Goal: Task Accomplishment & Management: Manage account settings

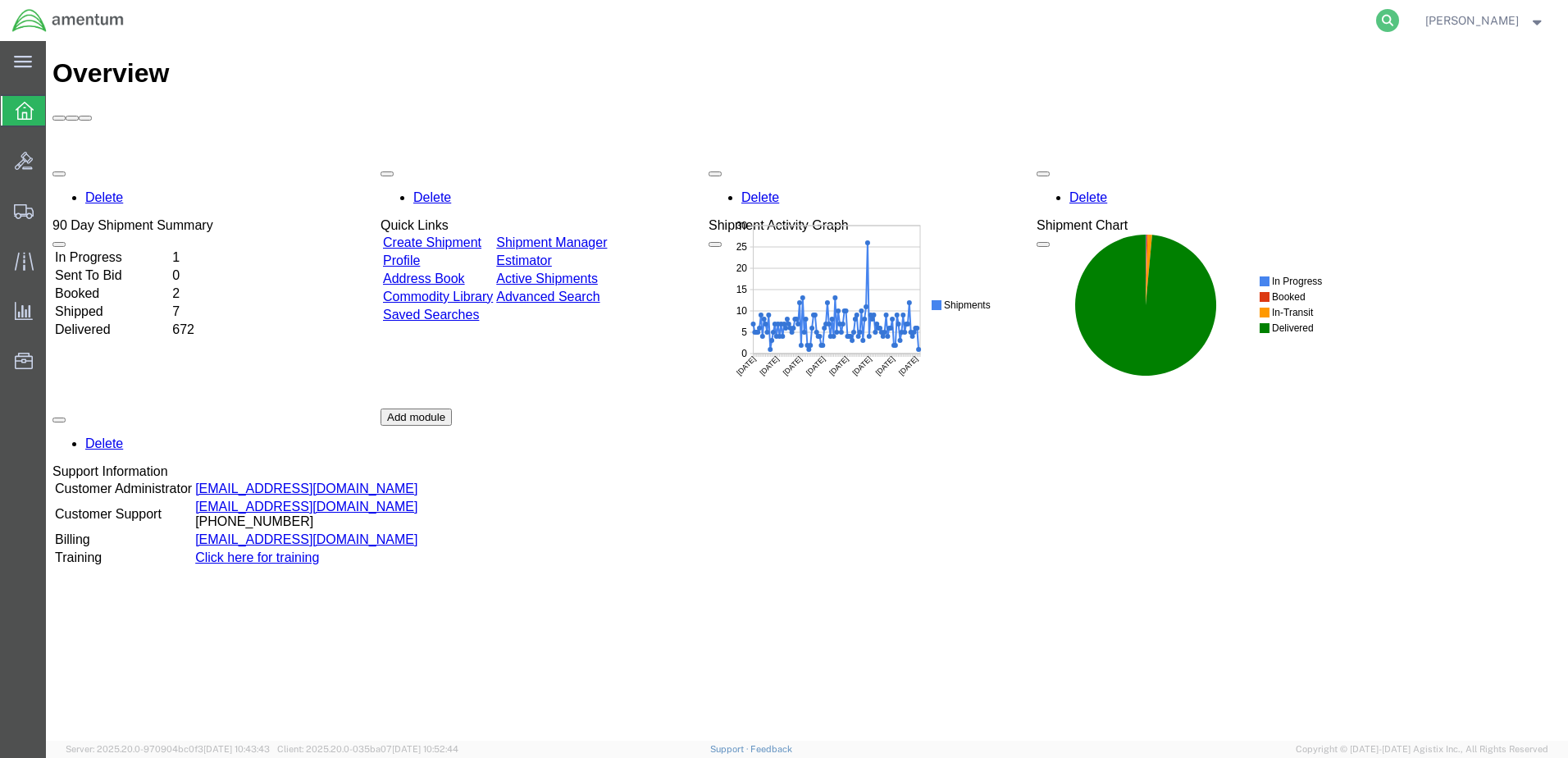
click at [1399, 20] on icon at bounding box center [1388, 20] width 23 height 23
click at [1163, 20] on input "search" at bounding box center [1126, 20] width 499 height 39
type input "7"
type input "790492758231"
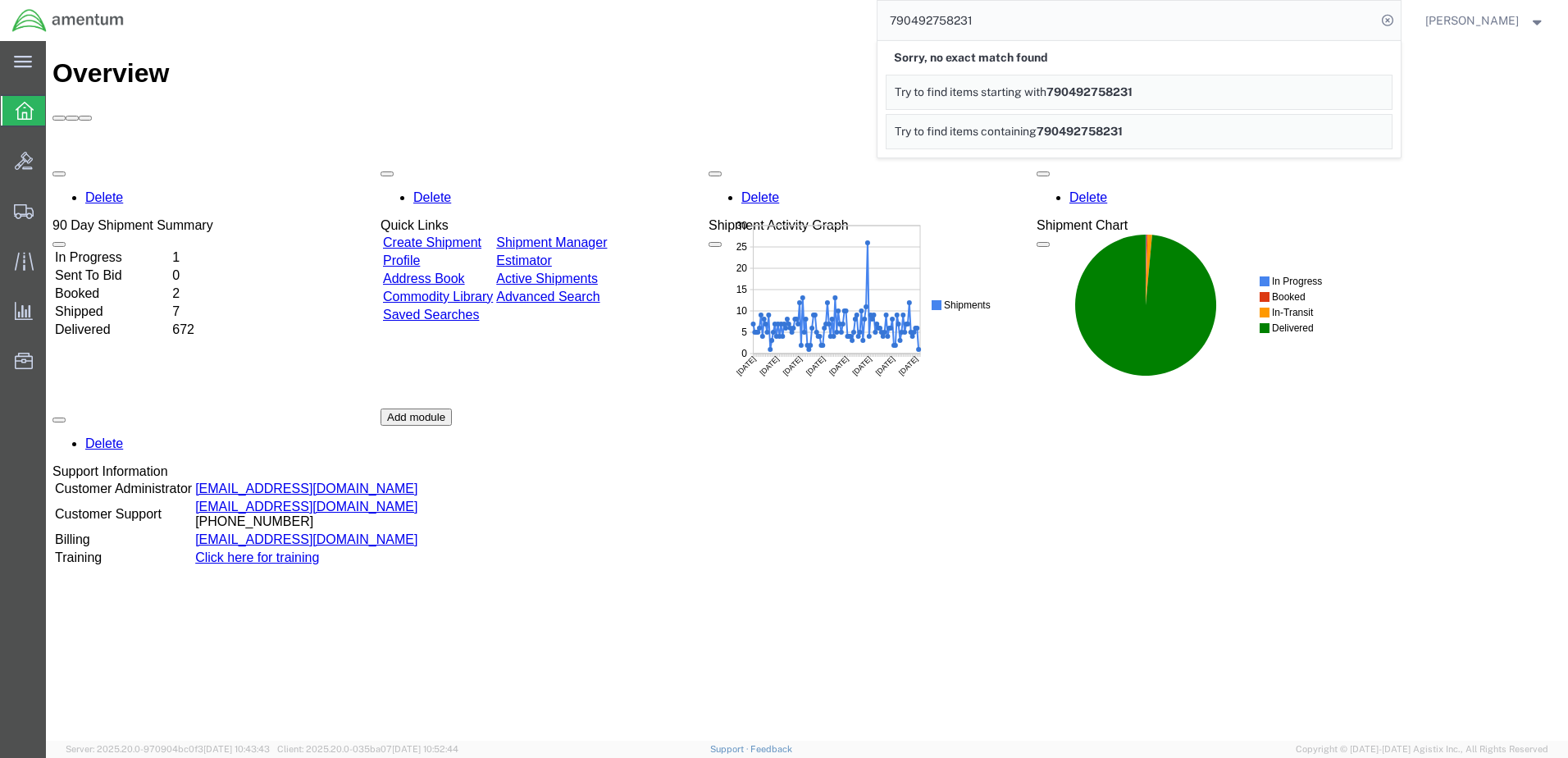
drag, startPoint x: 1032, startPoint y: 19, endPoint x: 849, endPoint y: 26, distance: 183.1
click at [849, 26] on div "790492758231 Sorry, no exact match found Try to find items starting with 790492…" at bounding box center [769, 20] width 1264 height 41
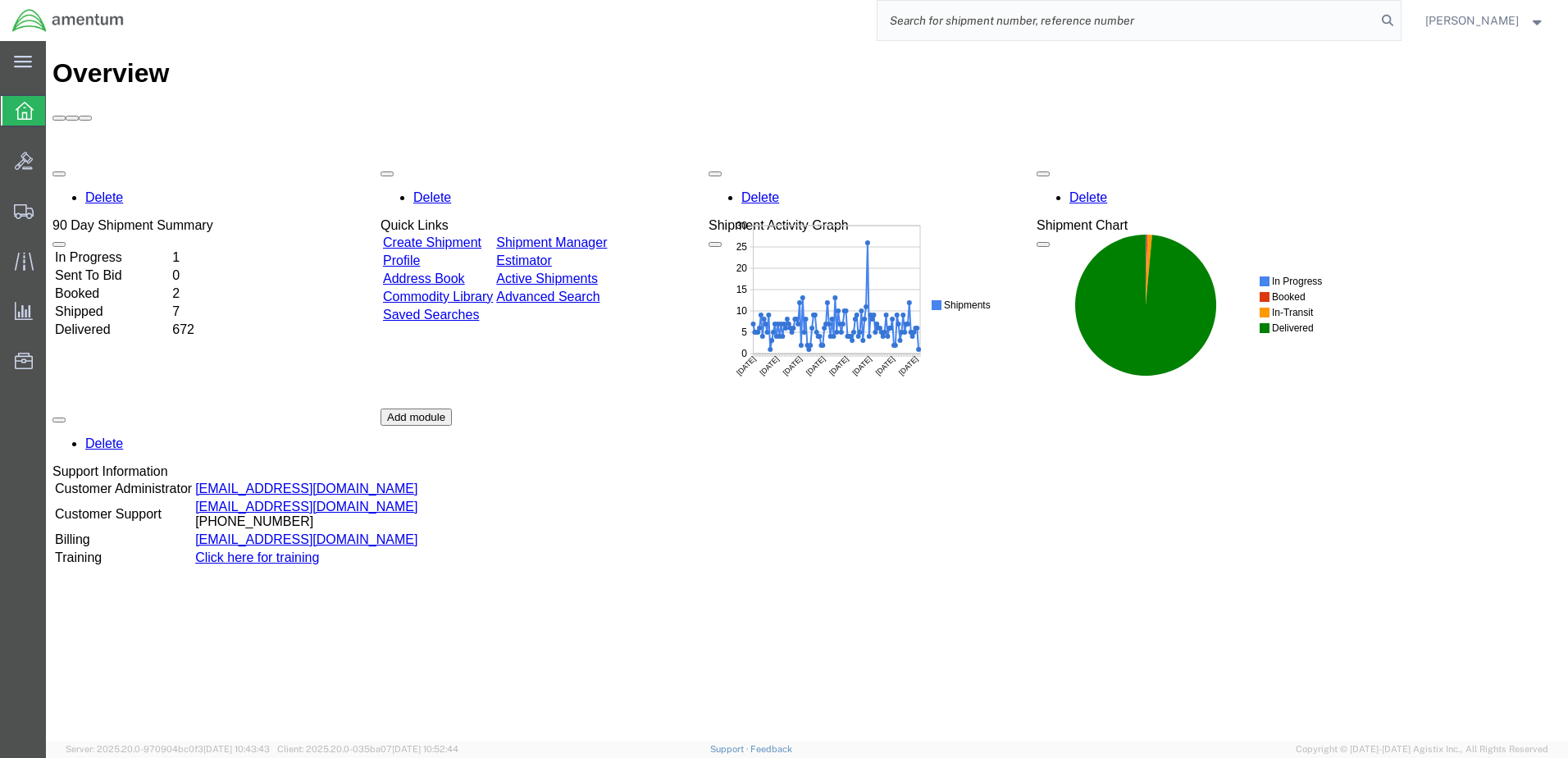
click at [468, 236] on link "Create Shipment" at bounding box center [433, 242] width 98 height 14
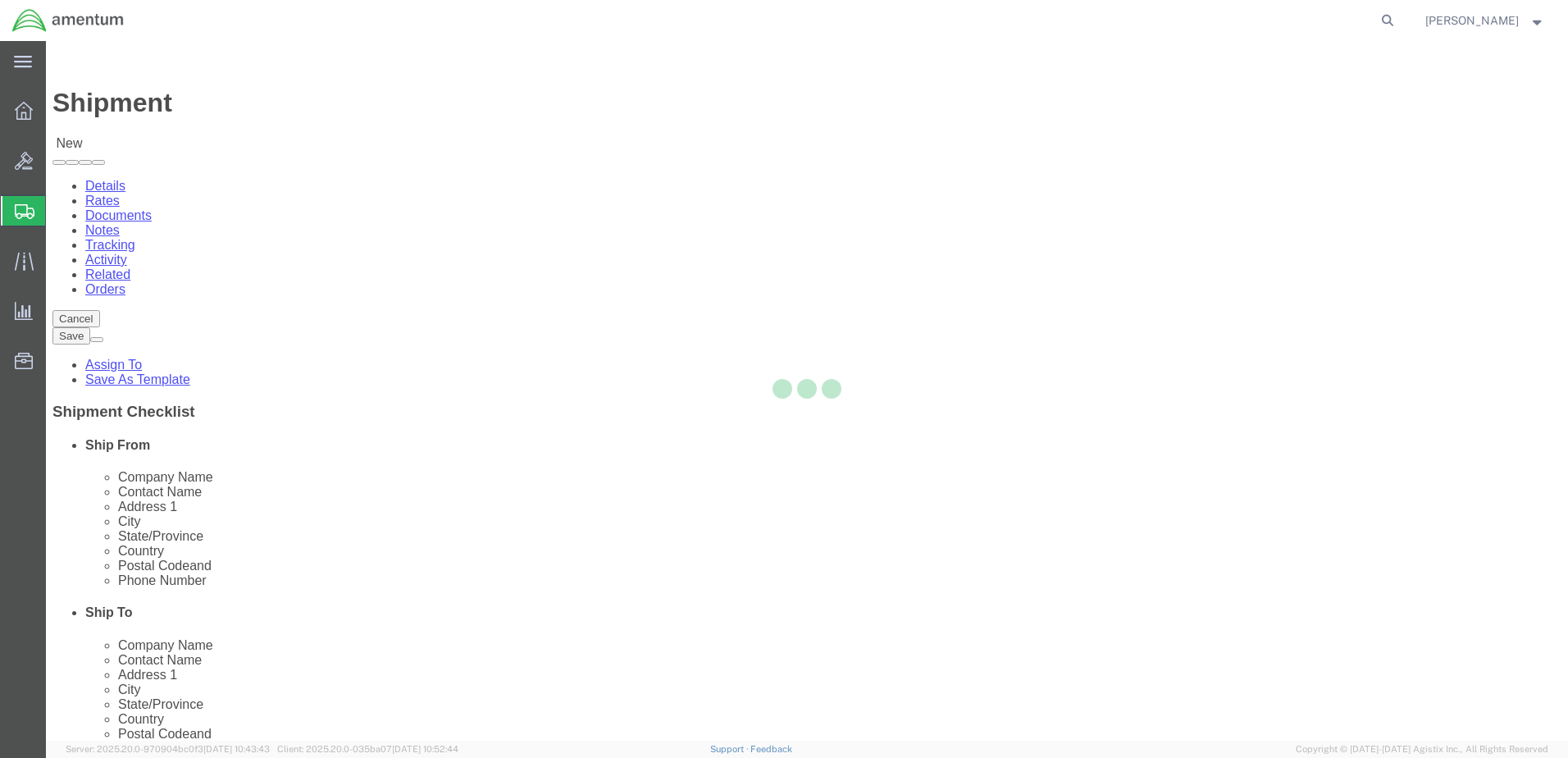
click at [308, 284] on div at bounding box center [807, 391] width 1523 height 700
select select
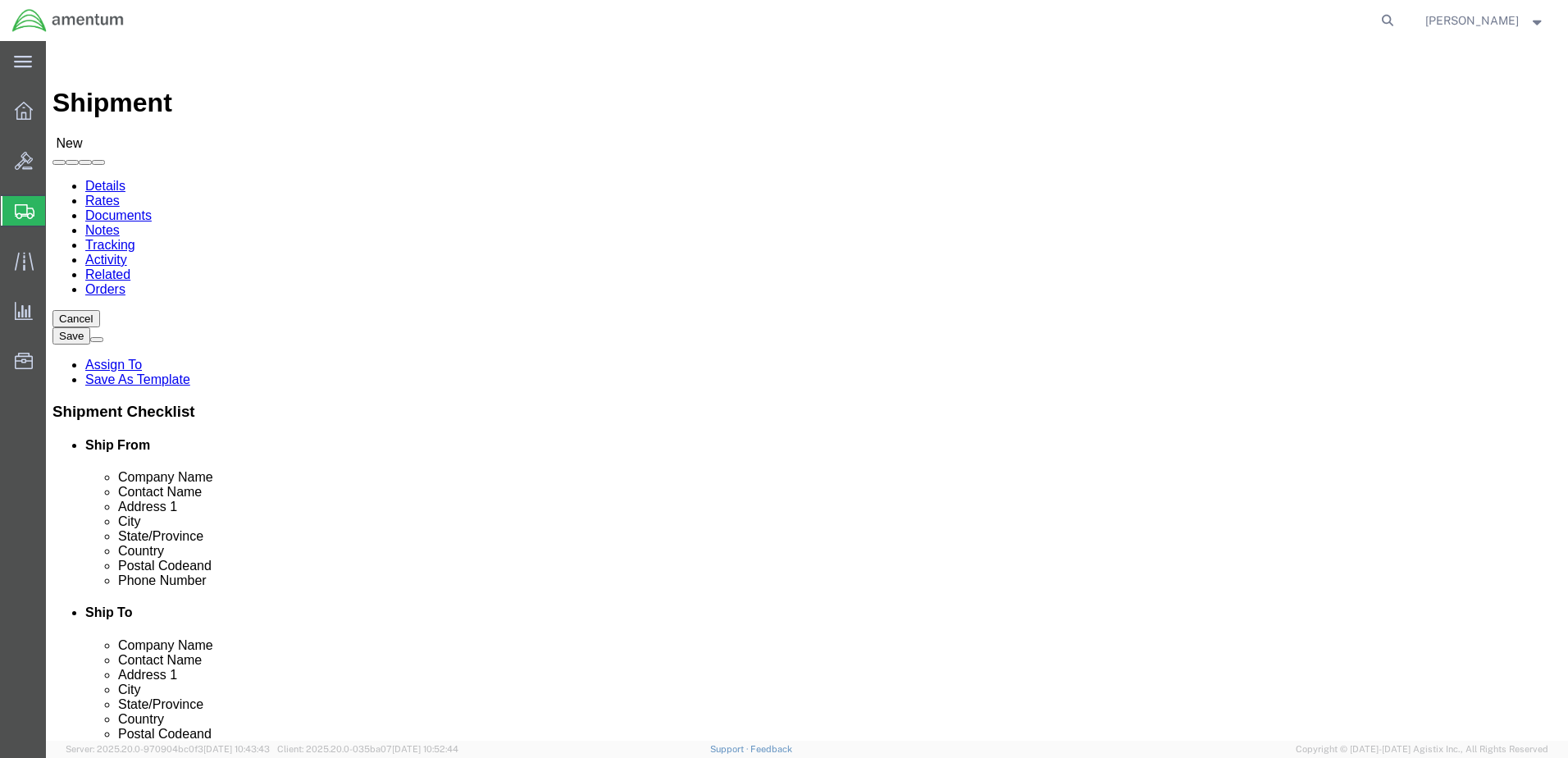
drag, startPoint x: 269, startPoint y: 297, endPoint x: 300, endPoint y: 294, distance: 31.1
select select "MYPROFILE"
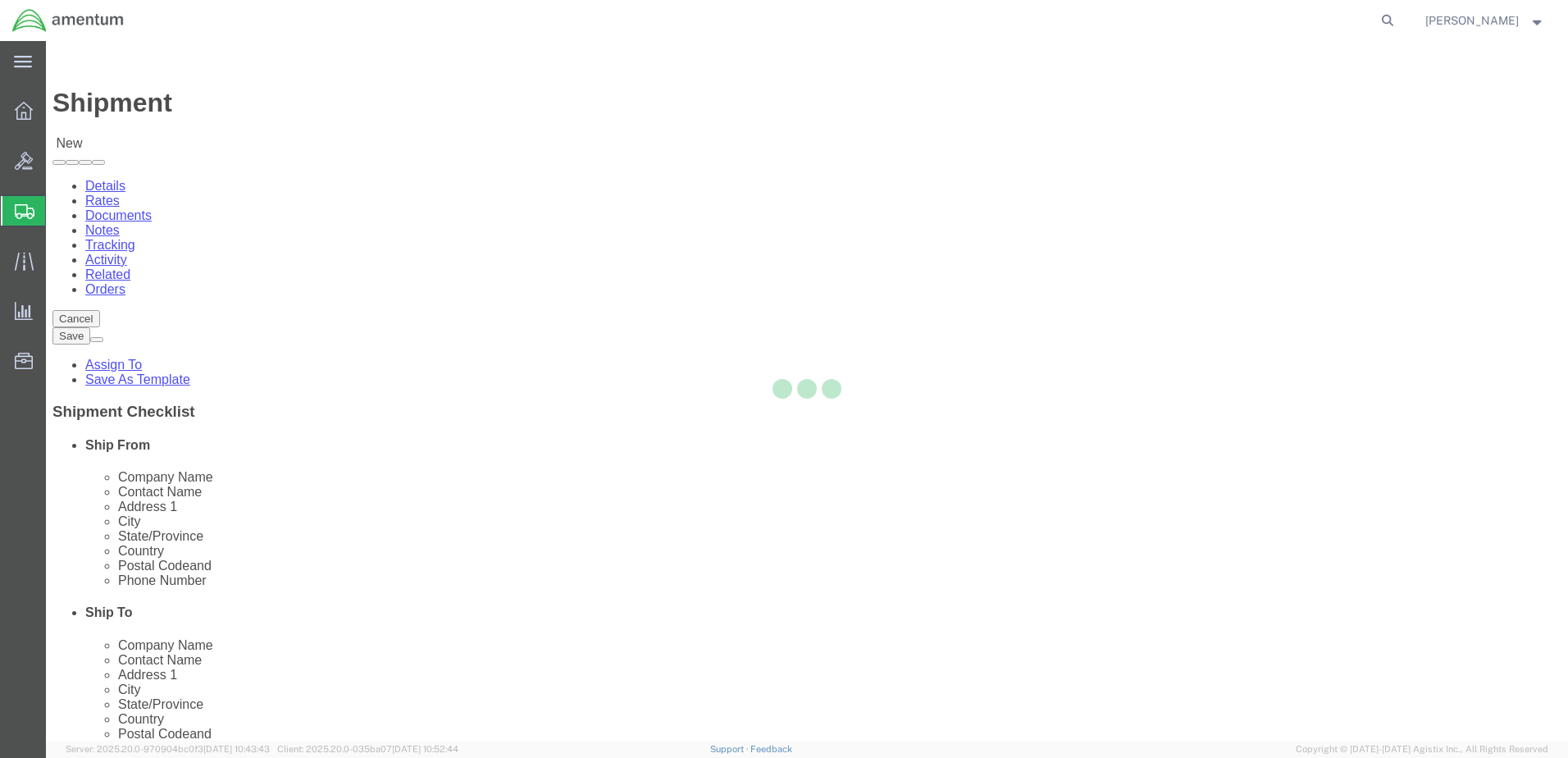
type input "Amentum Services, Inc."
type input "[PERSON_NAME]"
type input "Hangar 1002, [GEOGRAPHIC_DATA]"
type input "[GEOGRAPHIC_DATA]"
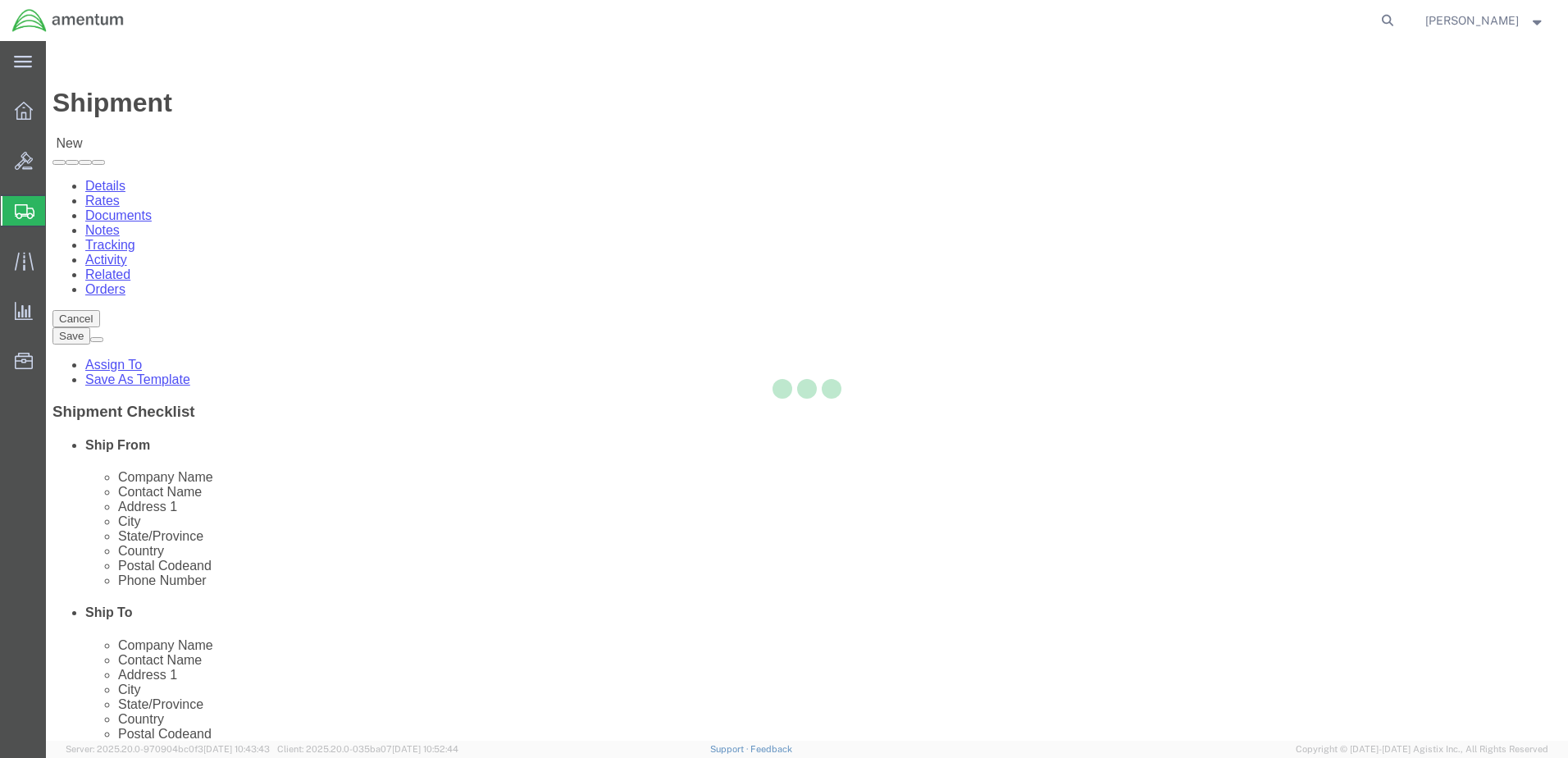
type input "32212"
type input "9049806801"
type input "[PERSON_NAME][EMAIL_ADDRESS][PERSON_NAME][DOMAIN_NAME]"
checkbox input "true"
select select "FL"
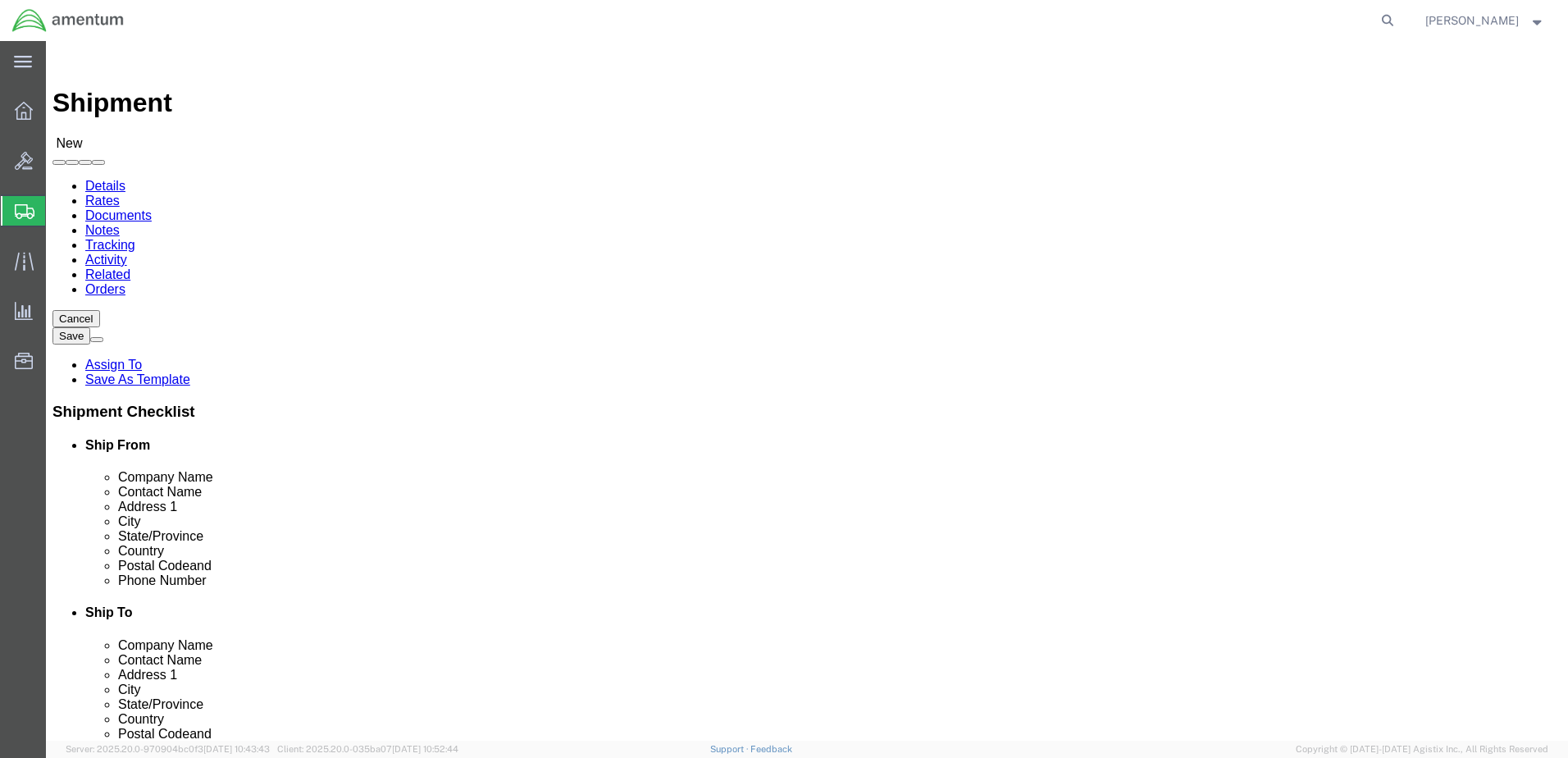
drag, startPoint x: 877, startPoint y: 231, endPoint x: 865, endPoint y: 241, distance: 15.6
click div "Location My Profile Location [PHONE_NUMBER] [PHONE_NUMBER] [PHONE_NUMBER] [PHON…"
type input "eno"
select select "49932"
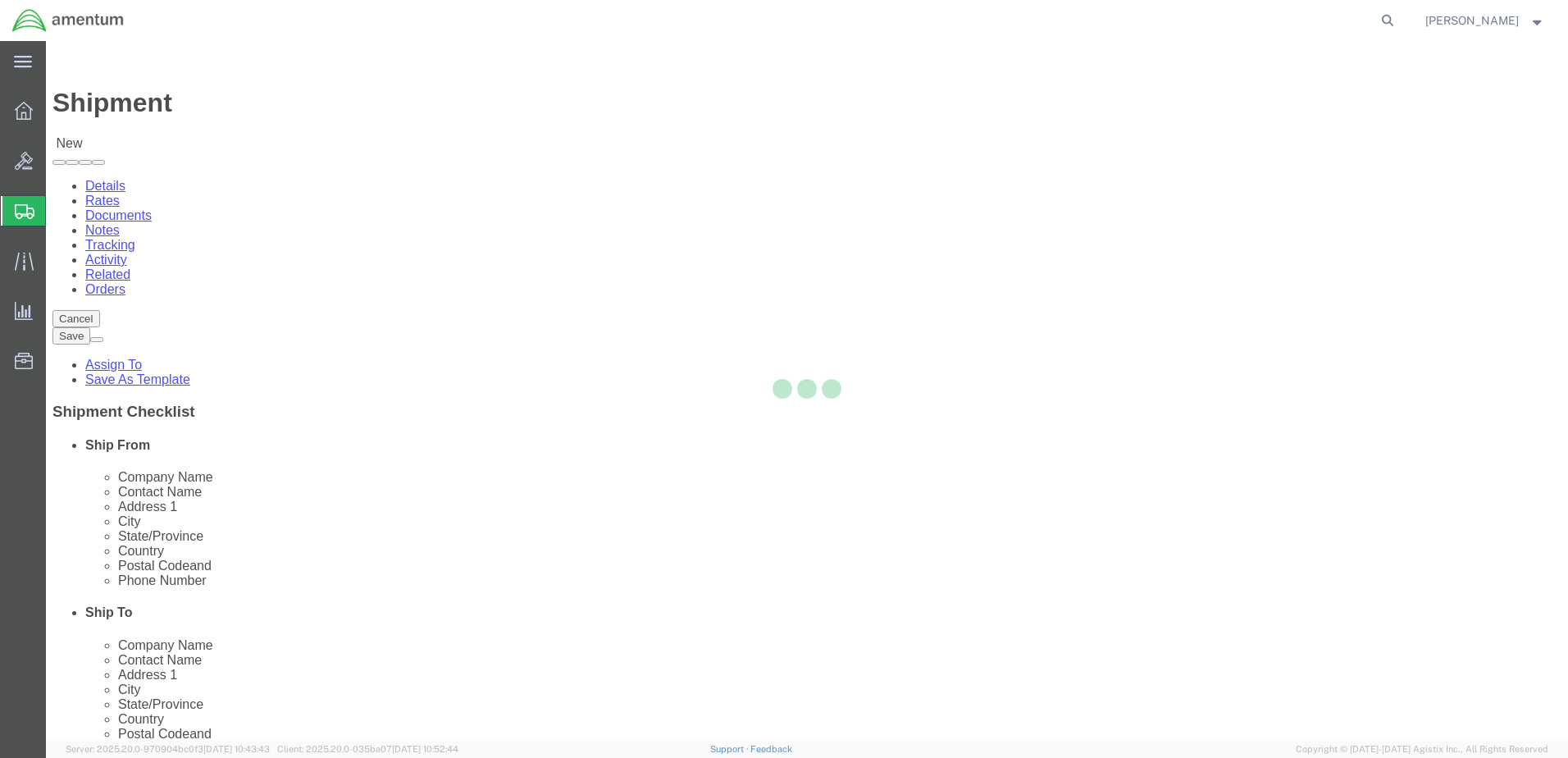
type input "Amentum Services, Inc"
type input "[PERSON_NAME]"
type input "[STREET_ADDRESS][PERSON_NAME]"
type input "[PERSON_NAME]"
type input "70401"
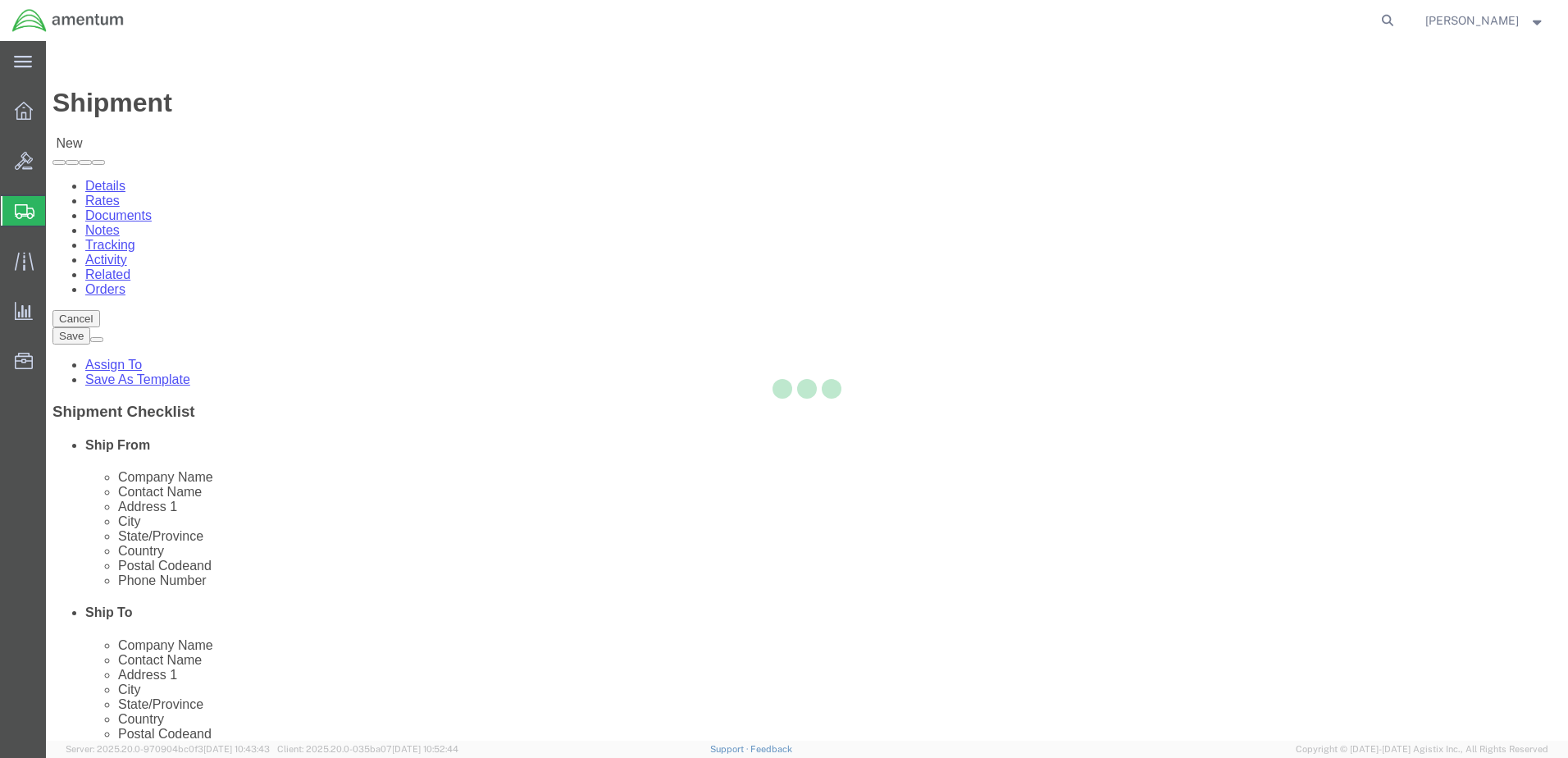
type input "[PHONE_NUMBER]"
type input "[PERSON_NAME][EMAIL_ADDRESS][PERSON_NAME][DOMAIN_NAME]"
checkbox input "true"
select select "LA"
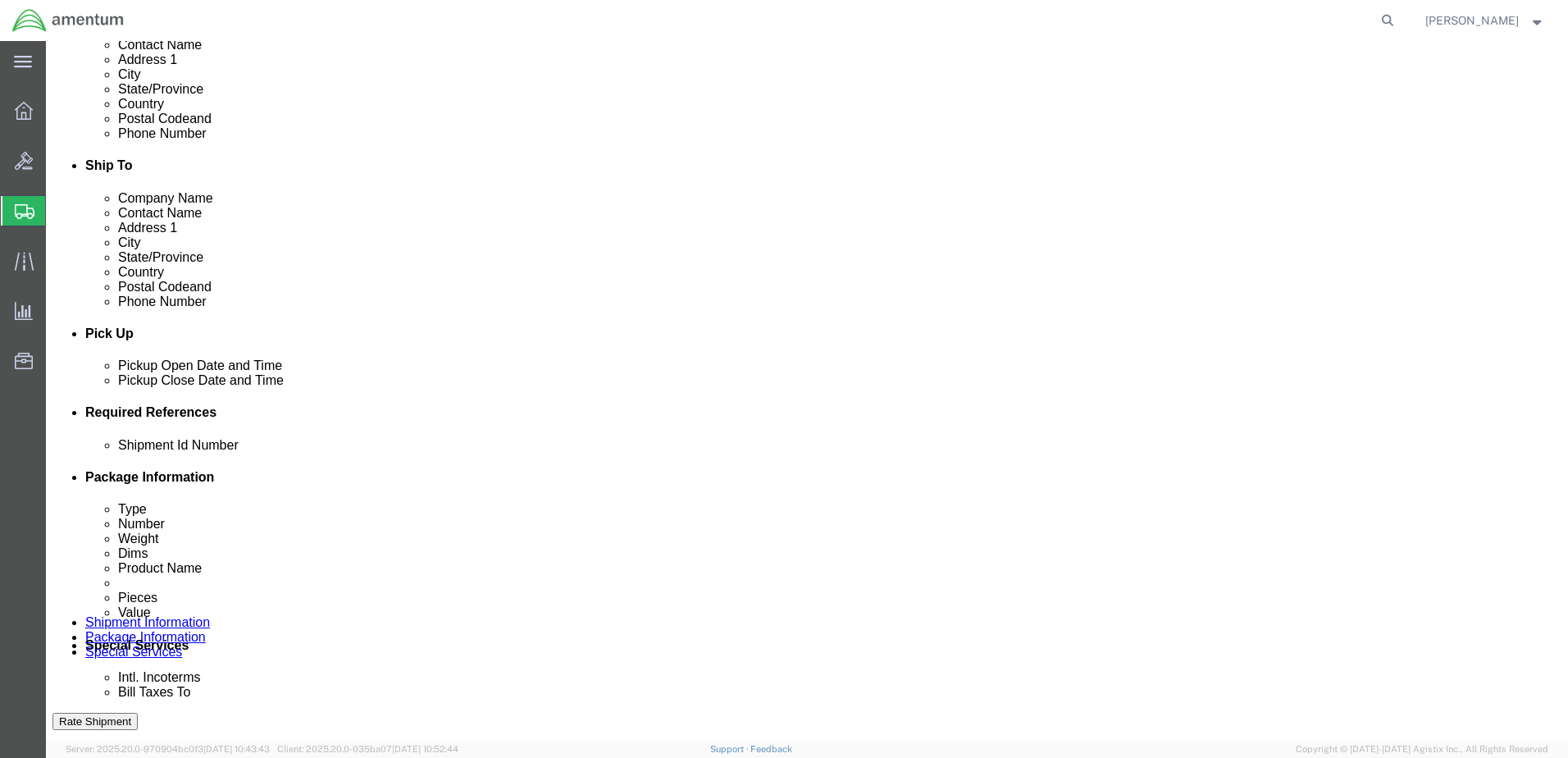
scroll to position [492, 0]
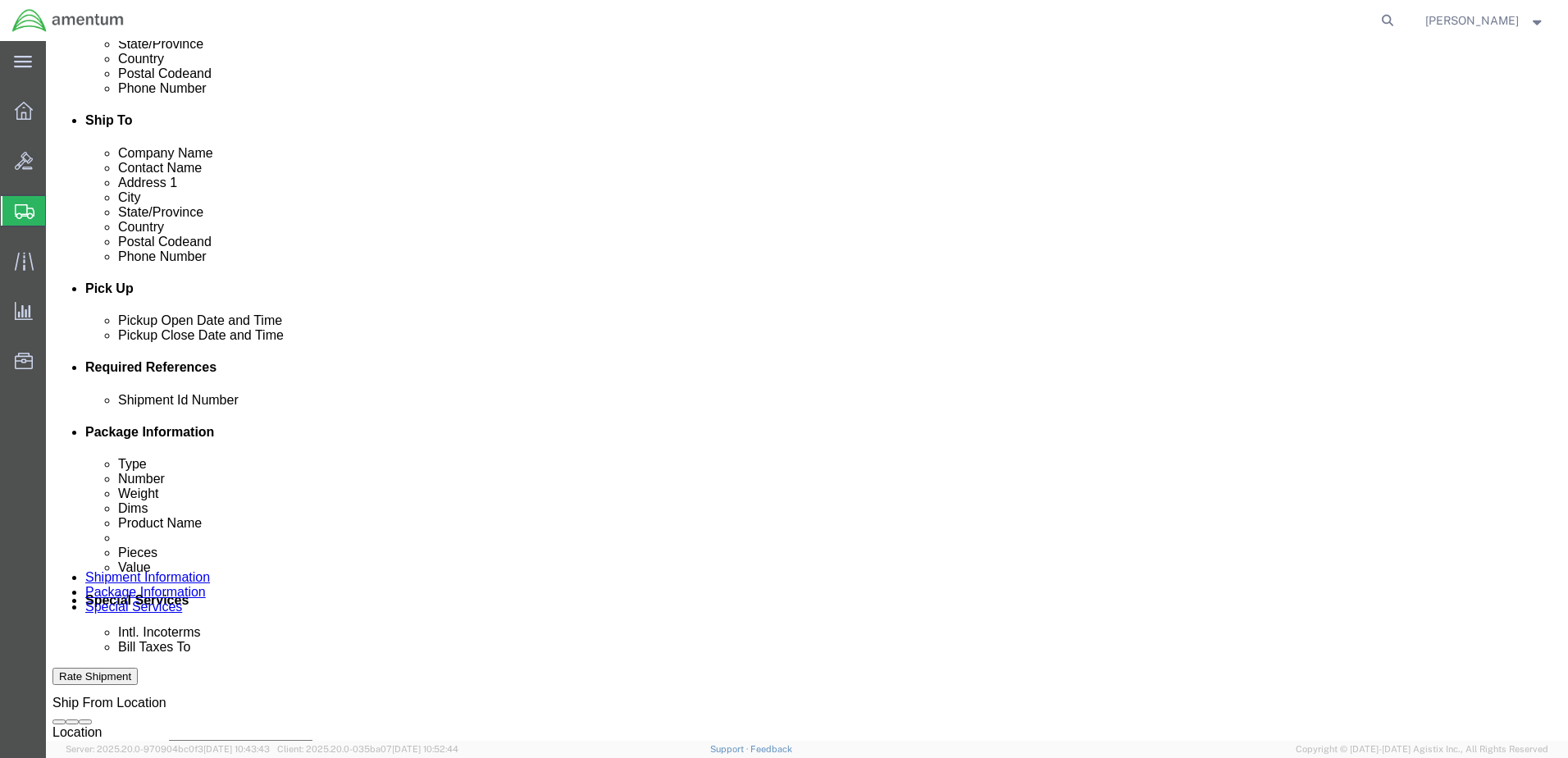
click div "[DATE] 2:00 PM"
type input "3:00 PM"
click button "Apply"
click div "[DATE] 4:00 PM"
type input "6:00 PM"
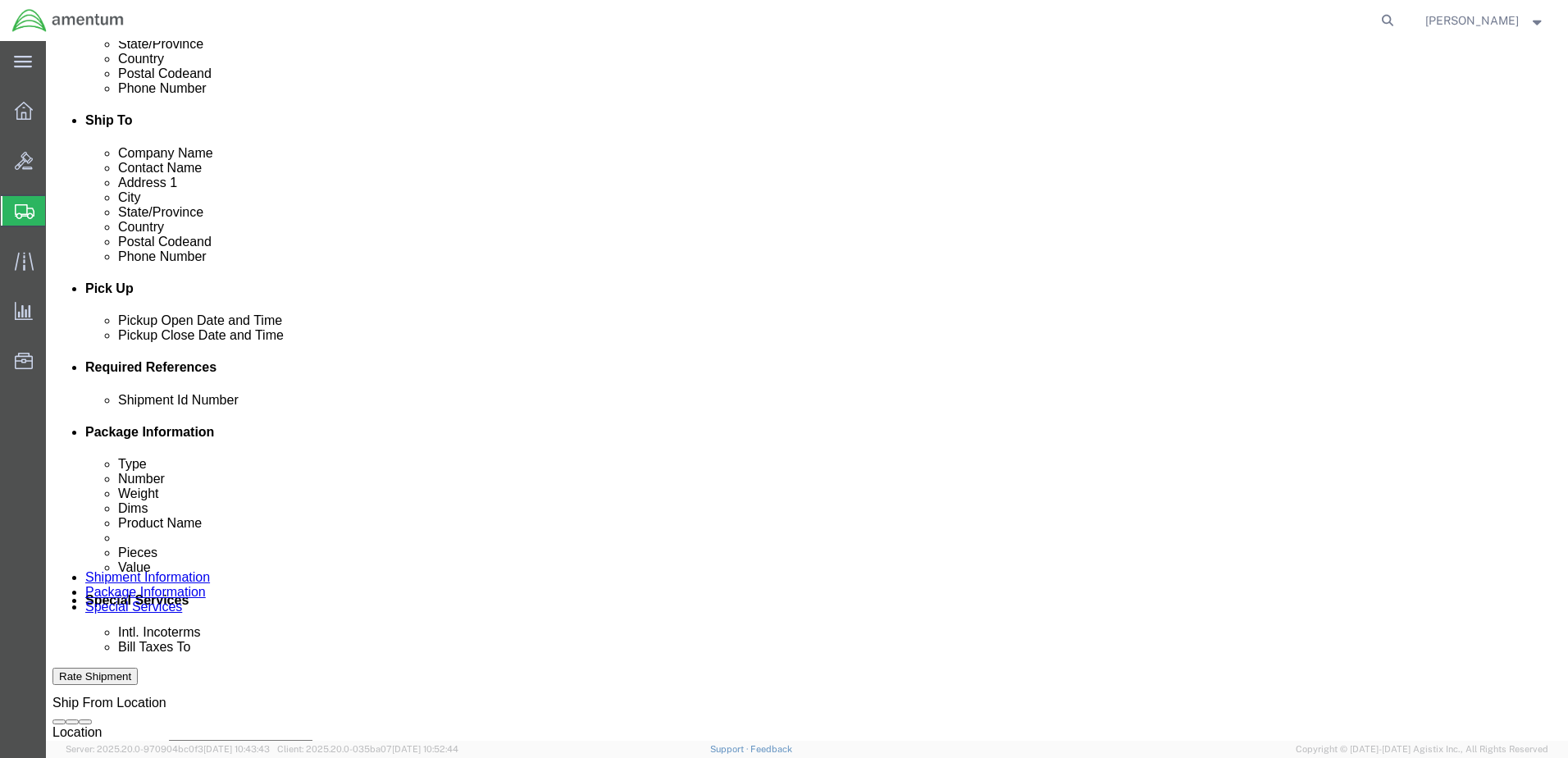
click button "Apply"
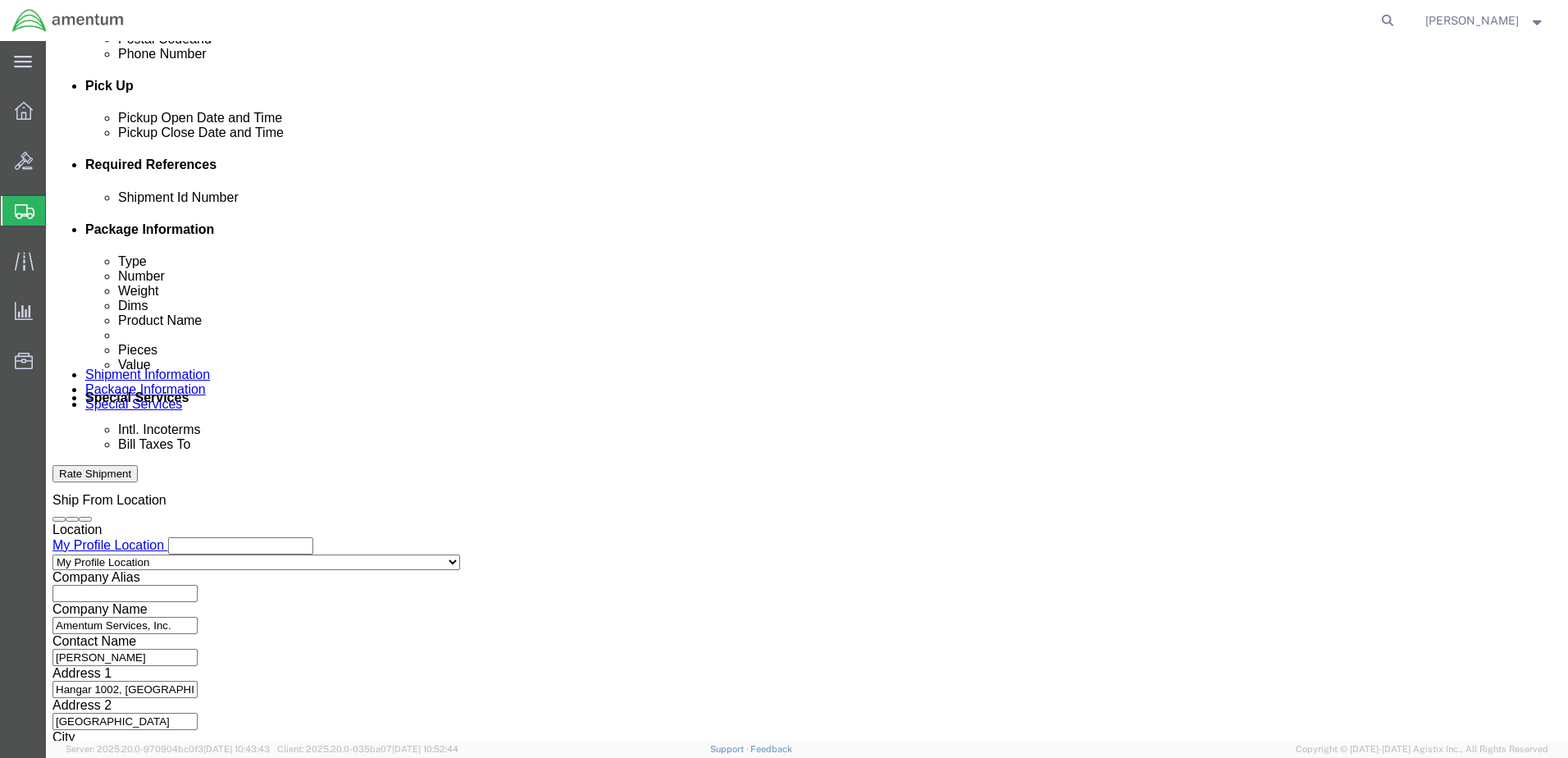
scroll to position [709, 0]
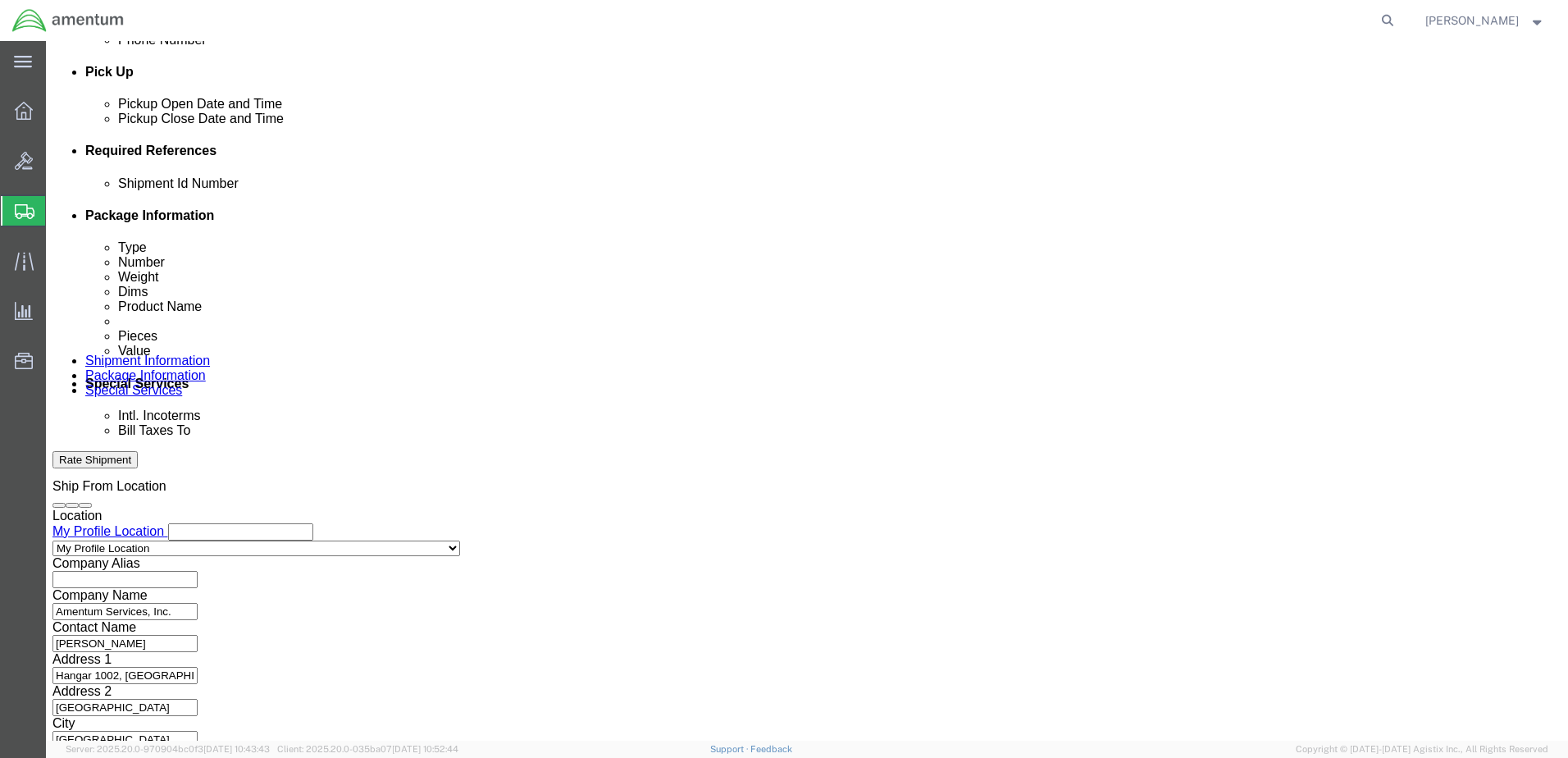
click input "text"
type input "5276EJA100T"
drag, startPoint x: 194, startPoint y: 485, endPoint x: 186, endPoint y: 494, distance: 12.0
click select "Select Air Less than Truckload Multi-Leg Ocean Freight Rail Small Parcel Truckl…"
select select "SMAL"
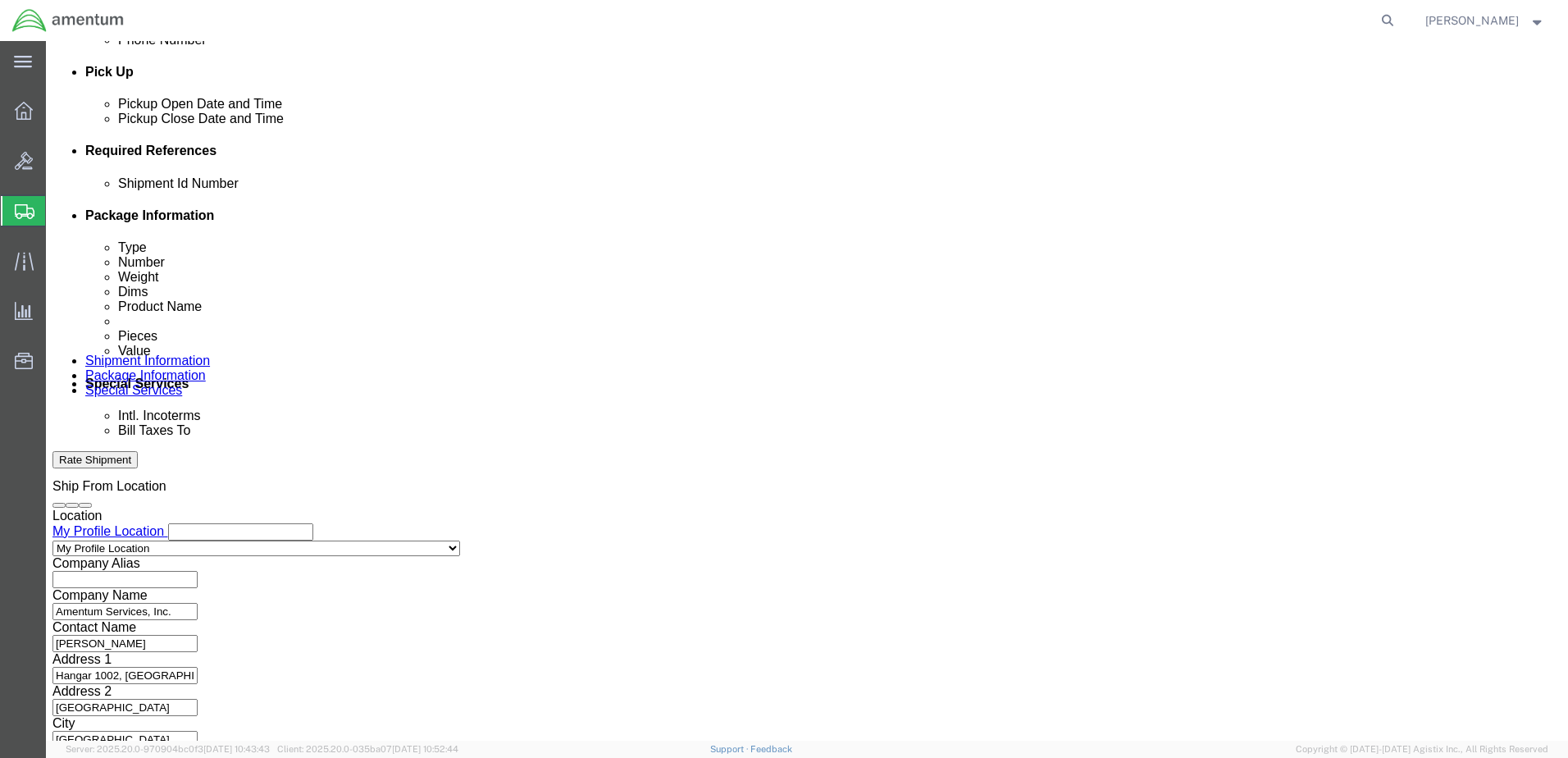
click select "Select Air Less than Truckload Multi-Leg Ocean Freight Rail Small Parcel Truckl…"
click button "Add reference"
drag, startPoint x: 1087, startPoint y: 245, endPoint x: 1090, endPoint y: 237, distance: 8.5
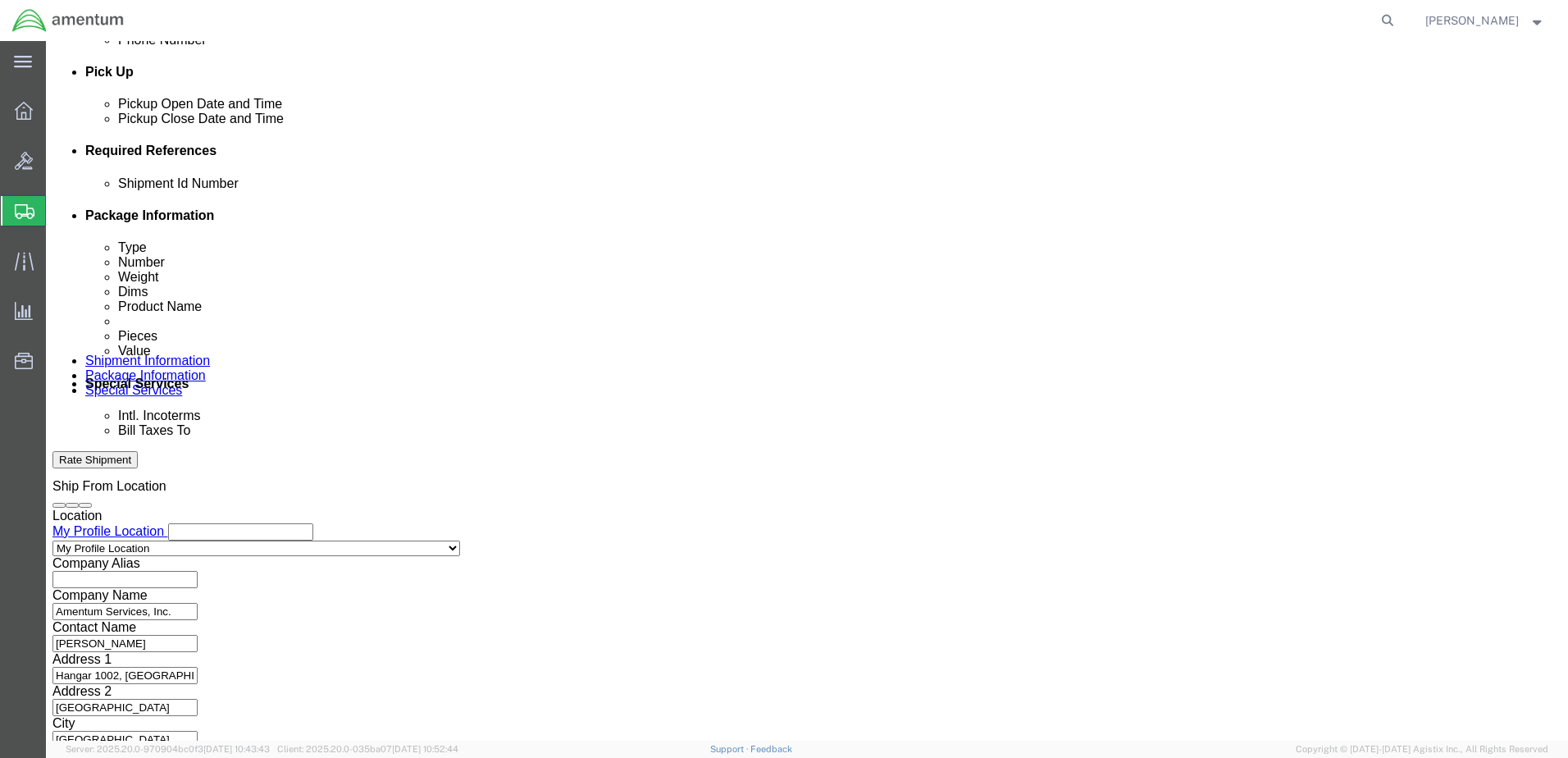
click button "Add reference"
drag, startPoint x: 1090, startPoint y: 237, endPoint x: 824, endPoint y: 250, distance: 266.3
click div "Add reference"
drag, startPoint x: 576, startPoint y: 296, endPoint x: 564, endPoint y: 301, distance: 13.0
click select "Select Account Type Activity ID Airline Appointment Number ASN Batch Request # …"
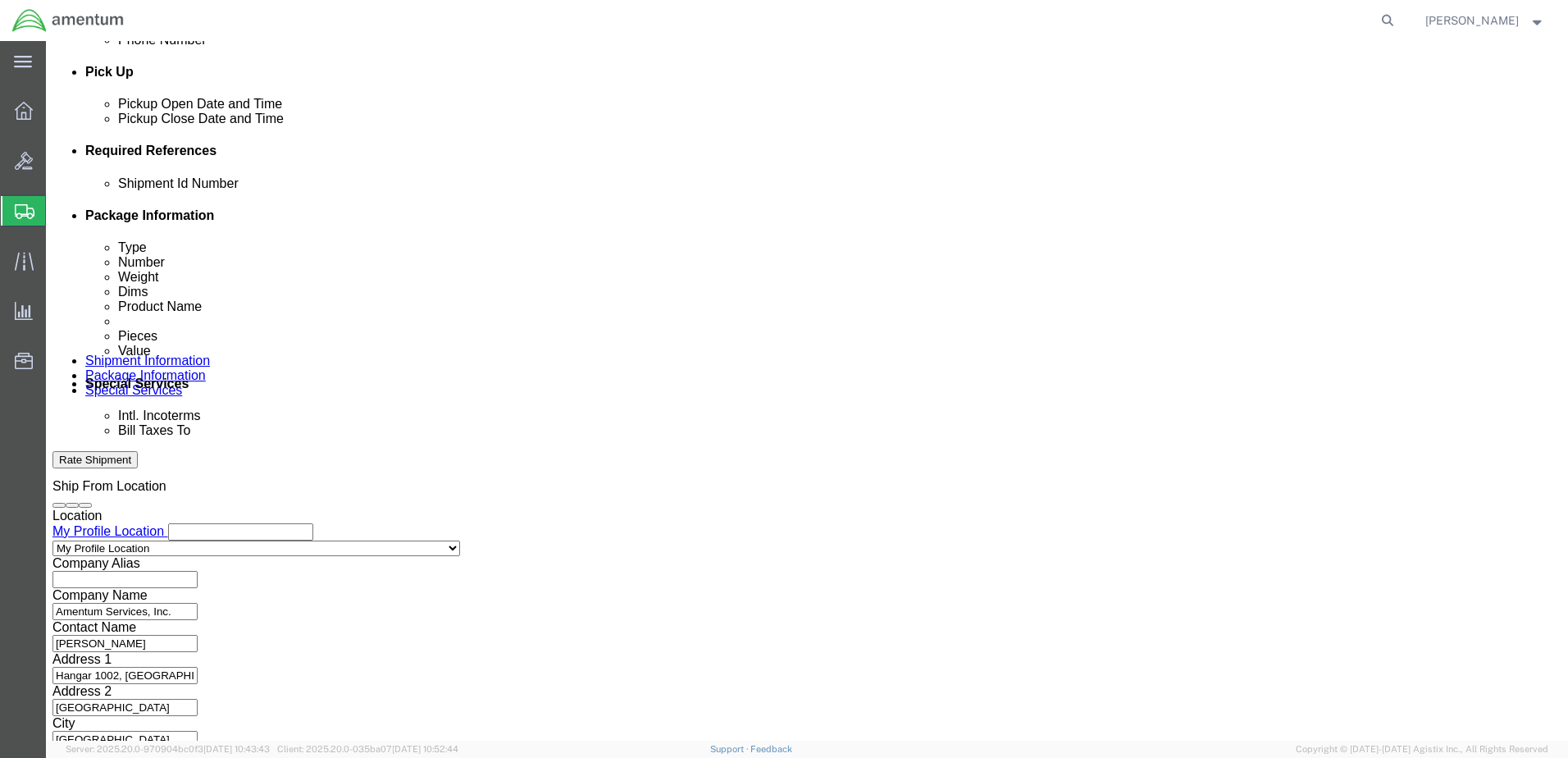
select select "DEPT"
click select "Select Account Type Activity ID Airline Appointment Number ASN Batch Request # …"
click input "text"
type input "CBP"
click input "text"
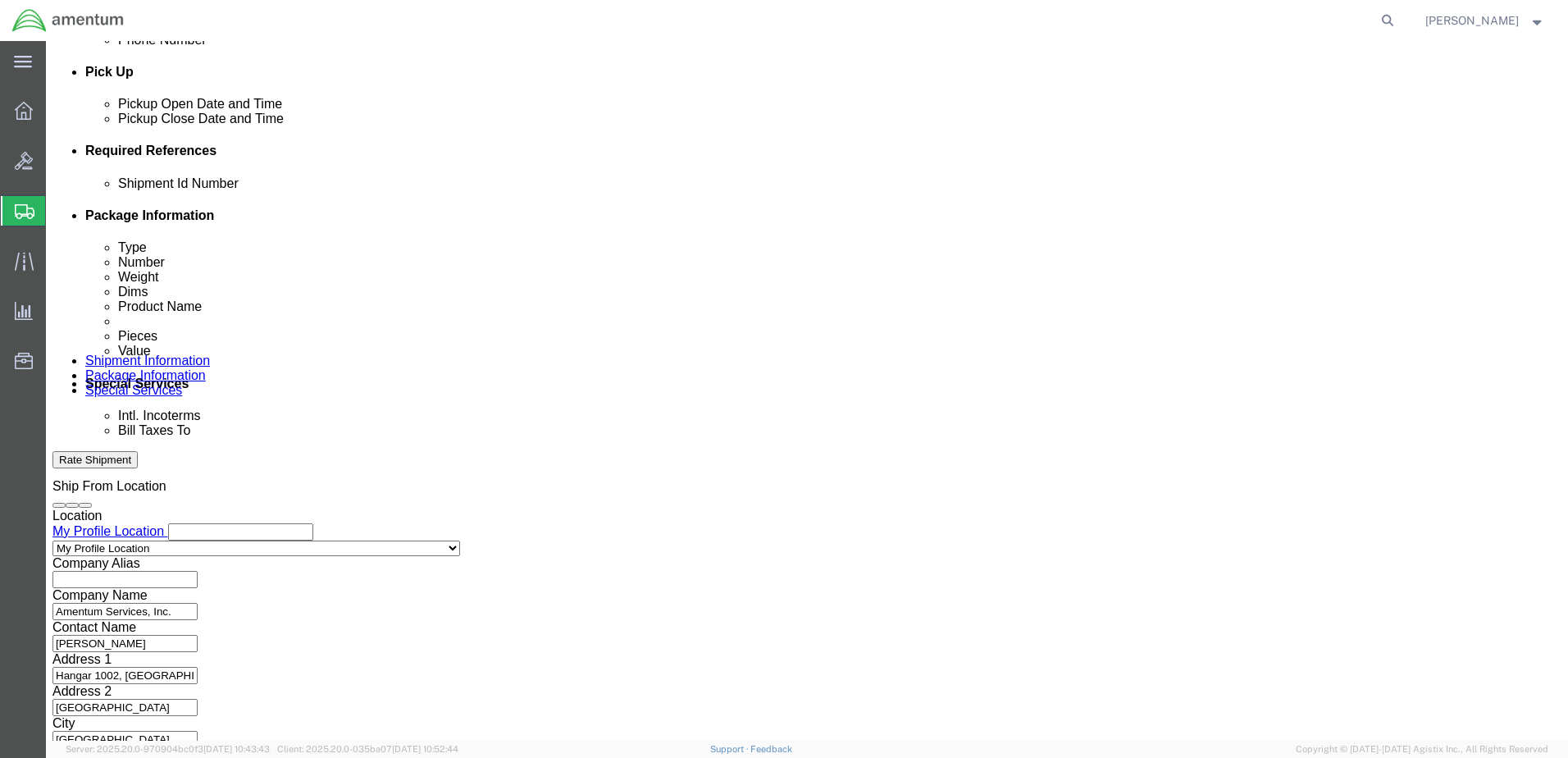
paste input "6118.04.03.2219.000.EJA.0000"
type input "6118.04.03.2219.000.EJA.0000"
click input "text"
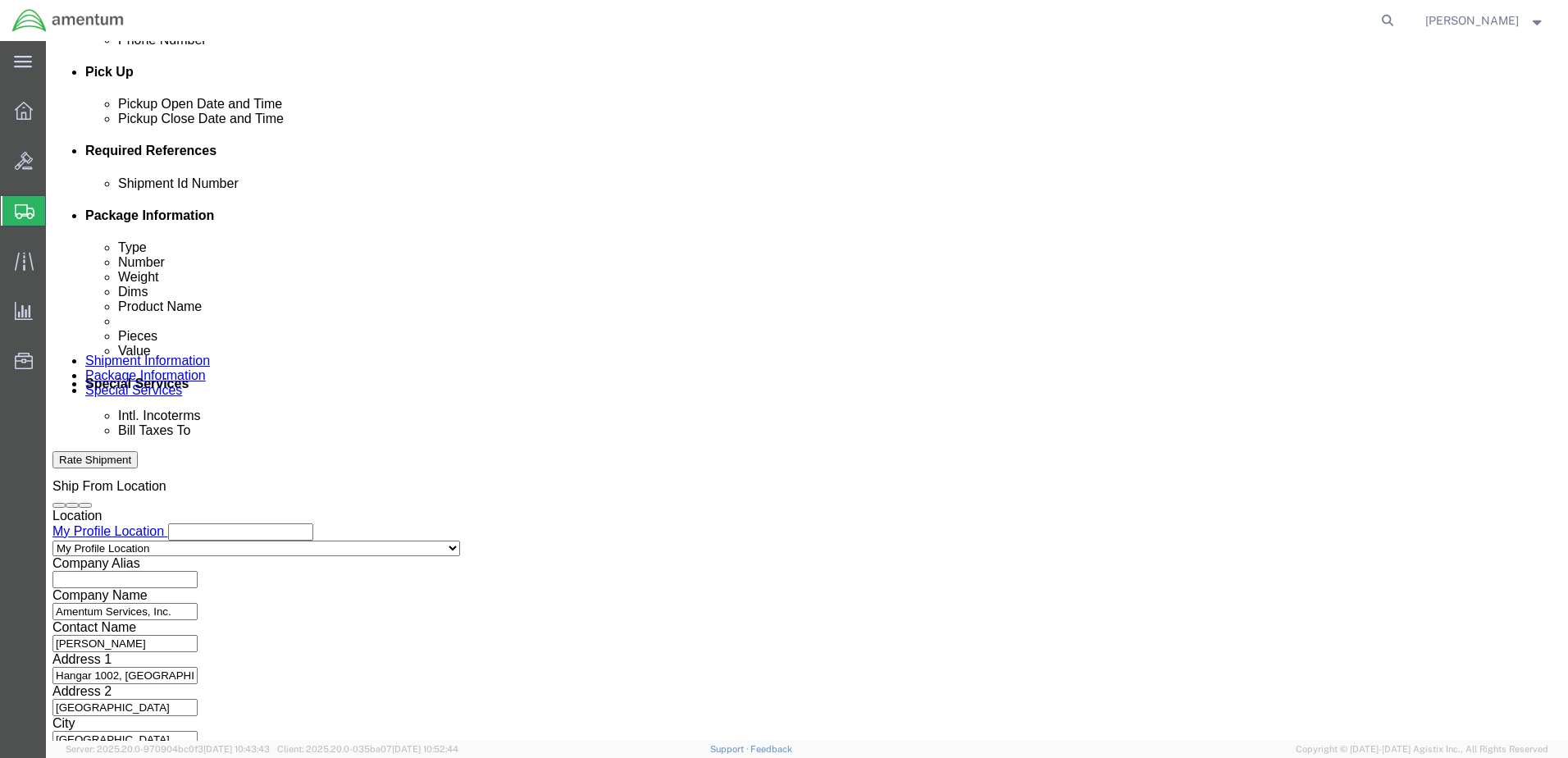
paste input "6118.04.03.2219.000.EJA.0000"
type input "6118.04.03.2219.000.EJA.0000"
click select "Select Account Type Activity ID Airline Appointment Number ASN Batch Request # …"
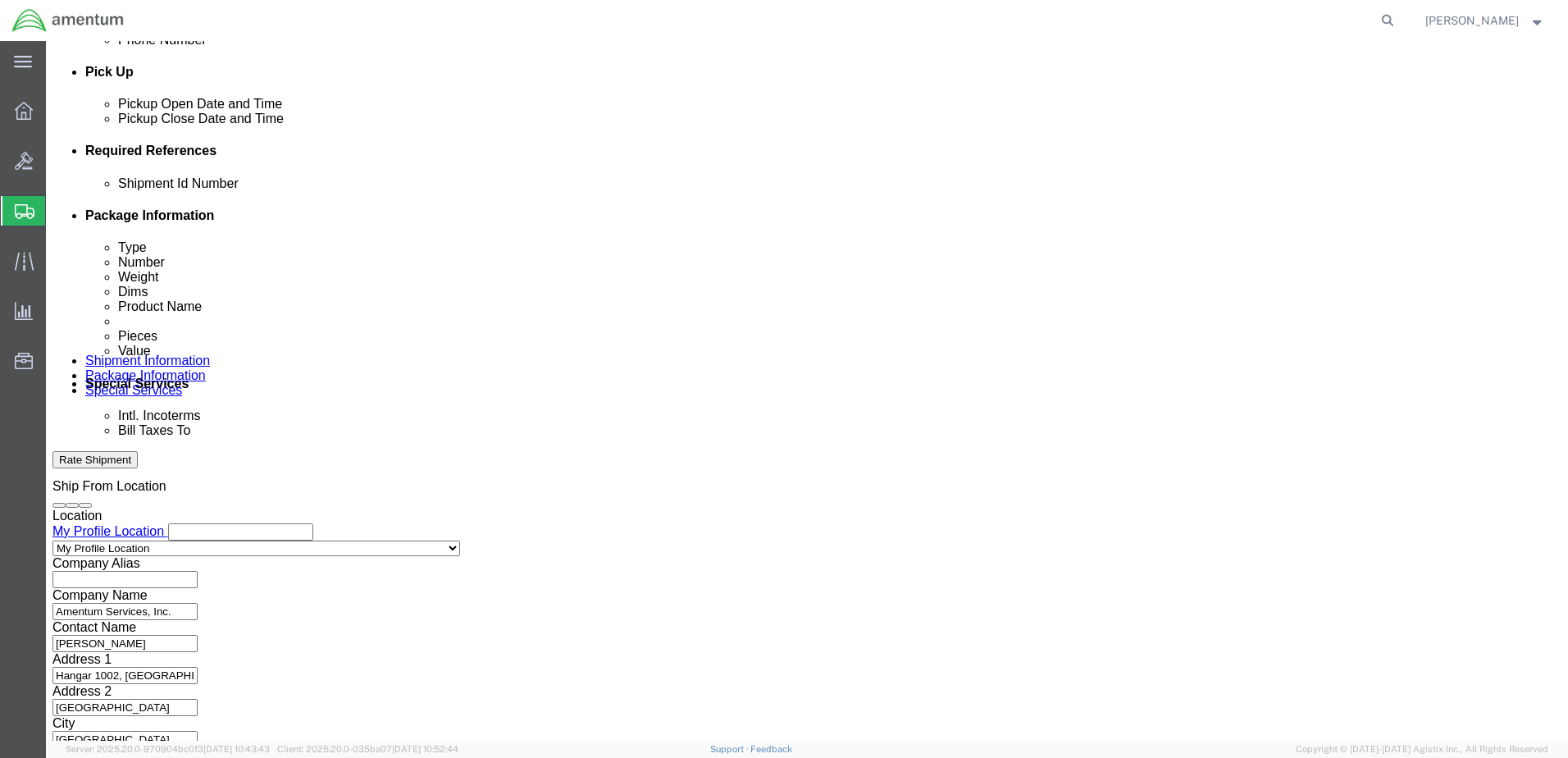
select select "GLCD"
click select "Select Account Type Activity ID Airline Appointment Number ASN Batch Request # …"
select select "PROJNUM"
click select "Select Account Type Activity ID Airline Appointment Number ASN Batch Request # …"
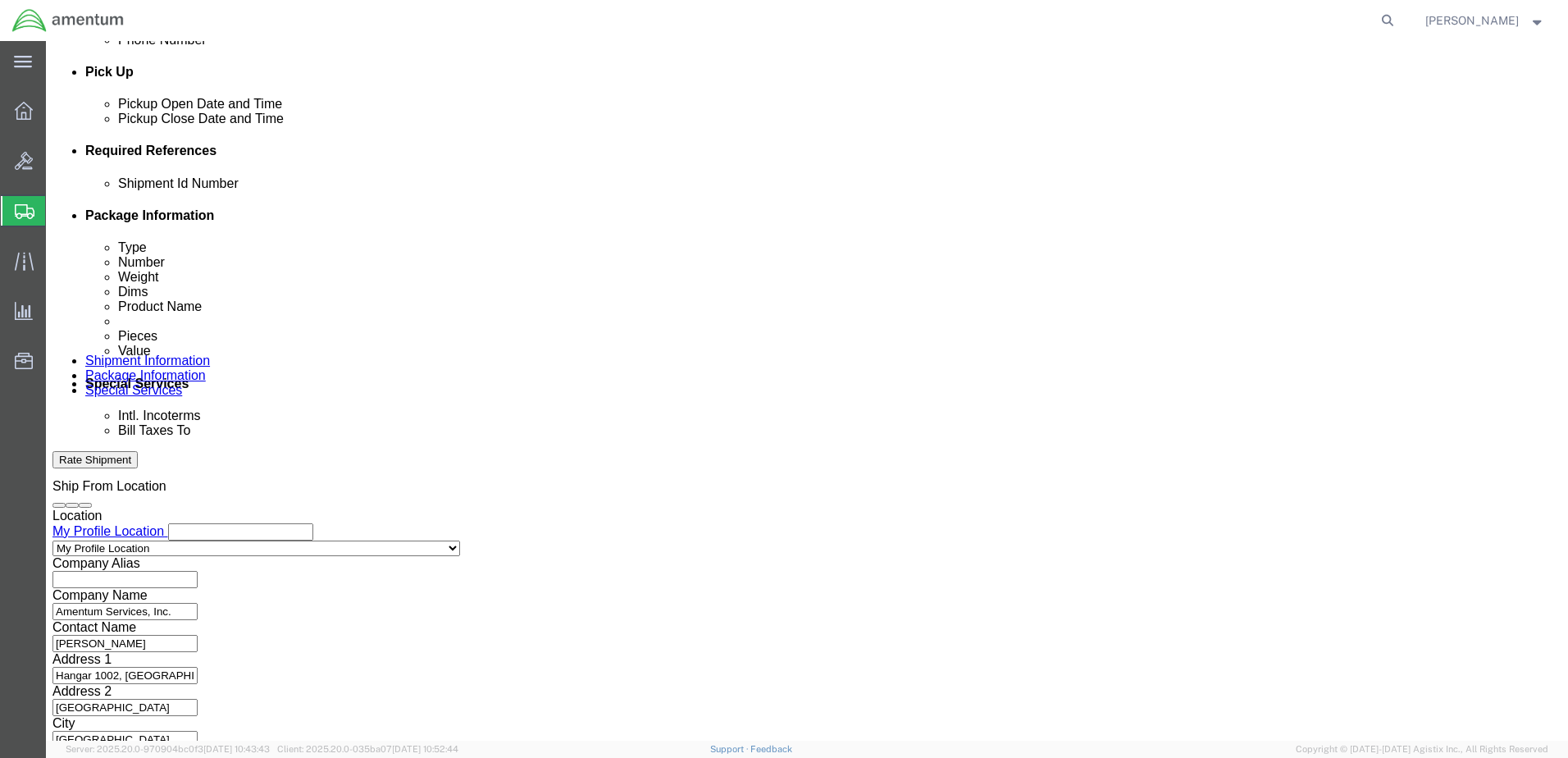
click select "Select Account Type Activity ID Airline Appointment Number ASN Batch Request # …"
select select "CUSTREF"
click select "Select Account Type Activity ID Airline Appointment Number ASN Batch Request # …"
click input "text"
drag, startPoint x: 648, startPoint y: 329, endPoint x: 651, endPoint y: 319, distance: 10.4
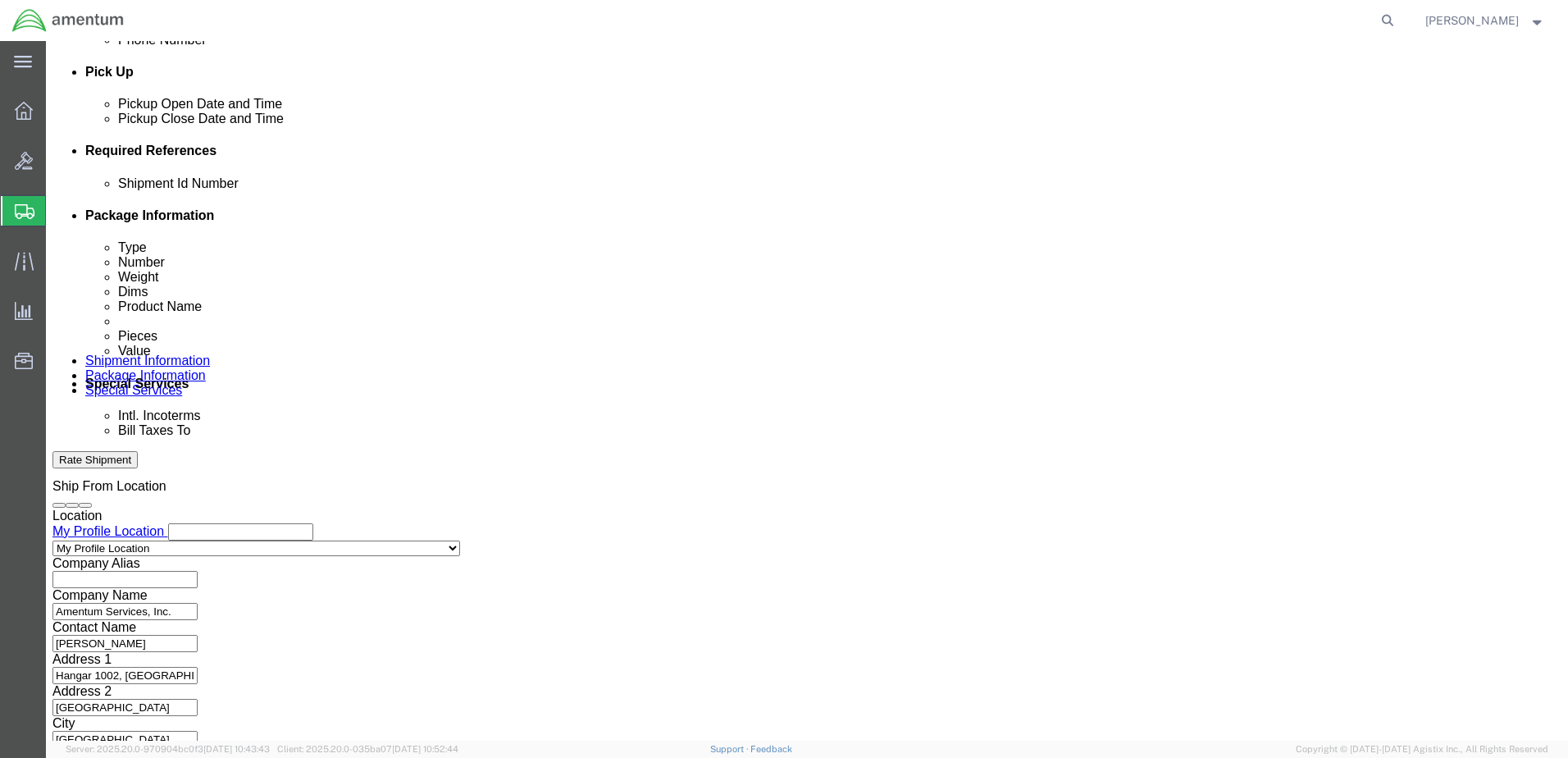
click input "text"
type input "615-008350"
click button "Continue"
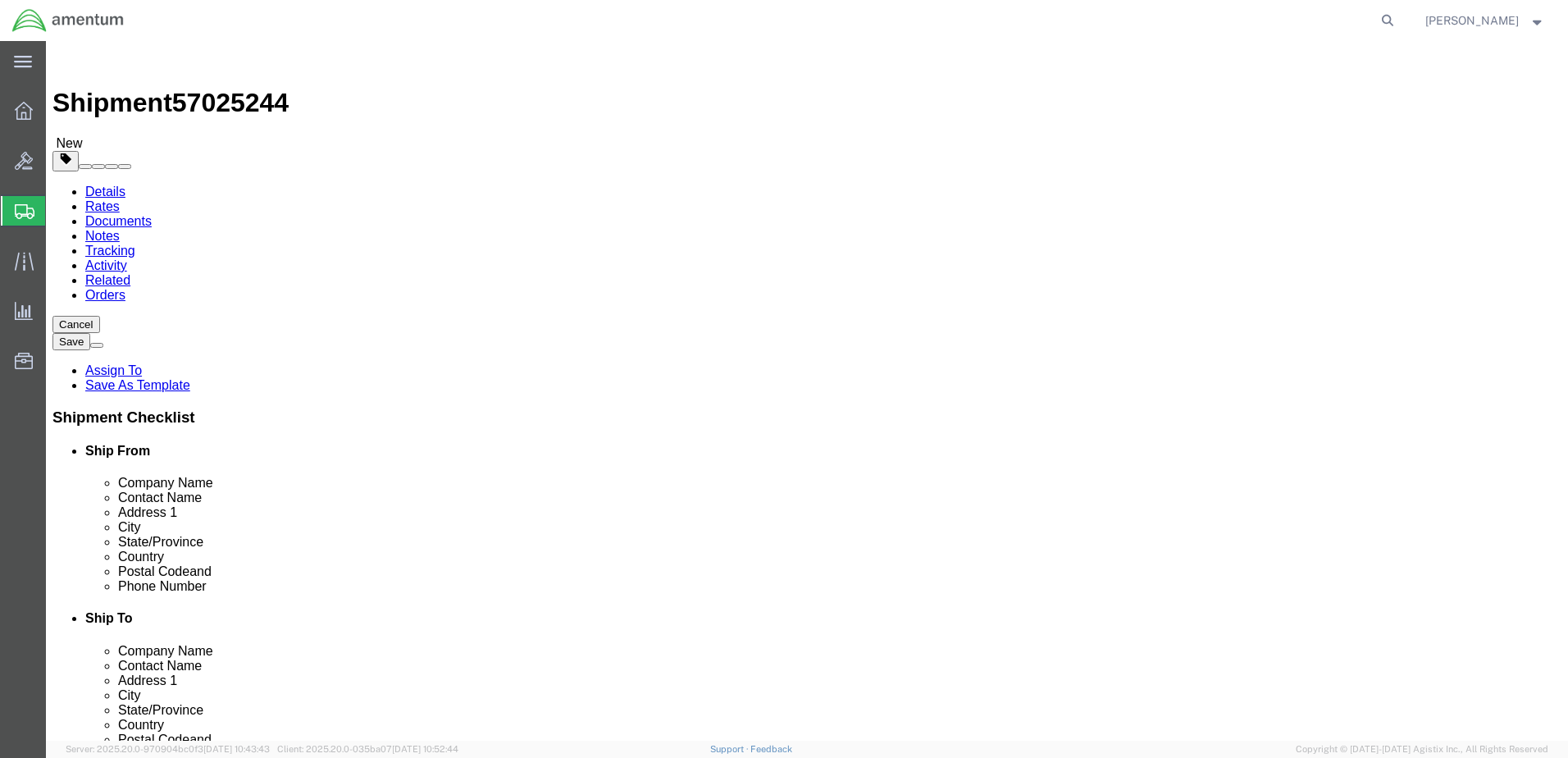
click select "Select Bale(s) Basket(s) Bolt(s) Bottle(s) Buckets Bulk Bundle(s) Can(s) Cardbo…"
select select "CBOX"
click select "Select Bale(s) Basket(s) Bolt(s) Bottle(s) Buckets Bulk Bundle(s) Can(s) Cardbo…"
click input "text"
type input "18"
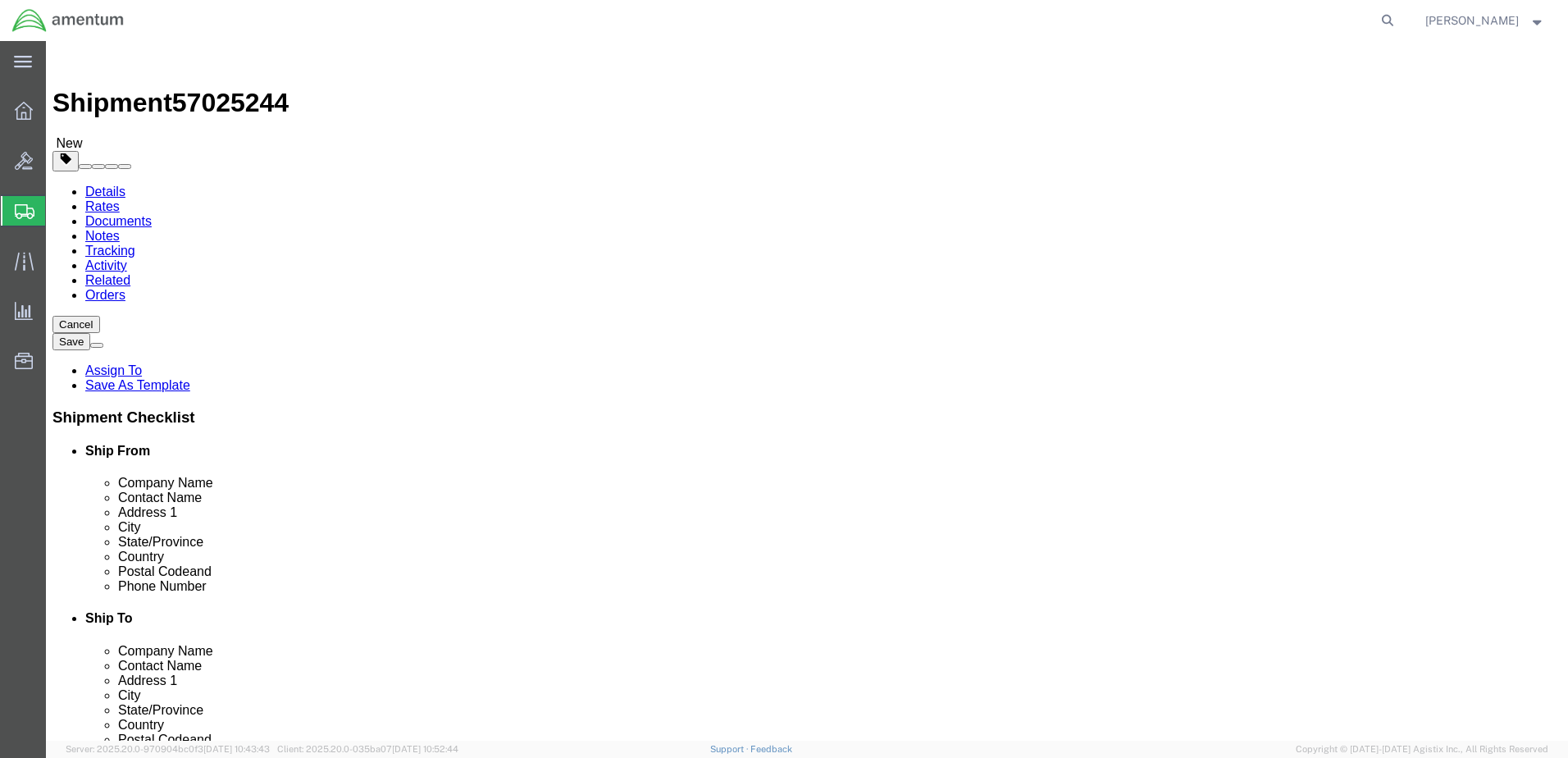
type input "16"
type input "15"
type input "1000.00"
click div "Package Content # 1 1 x Cardboard Box(es) Package Type Select Bale(s) Basket(s)…"
click link "Add Content"
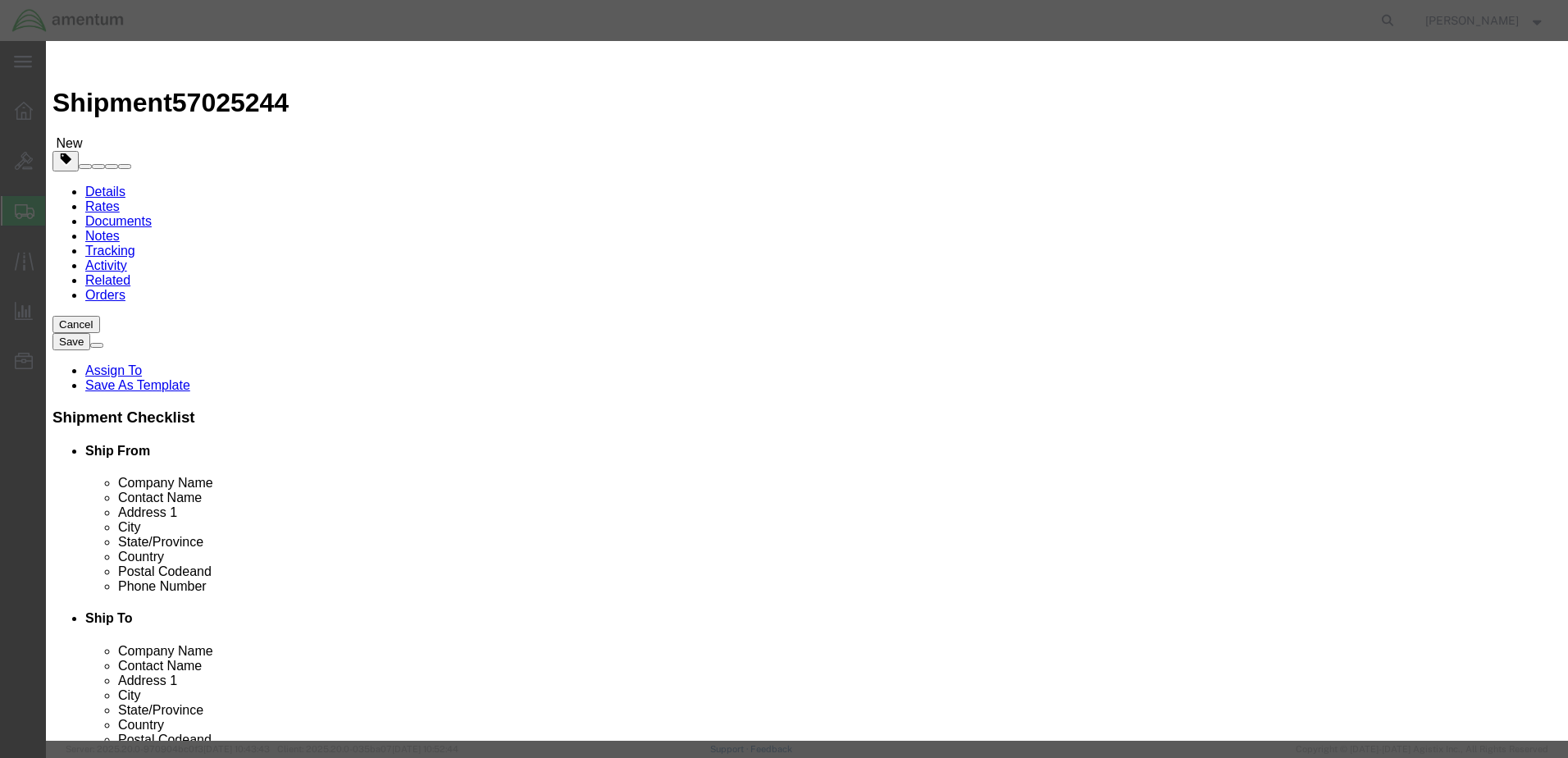
click input "text"
type input "AIRCRAFT PART"
type input "1"
type input "1000.00"
select select "USD"
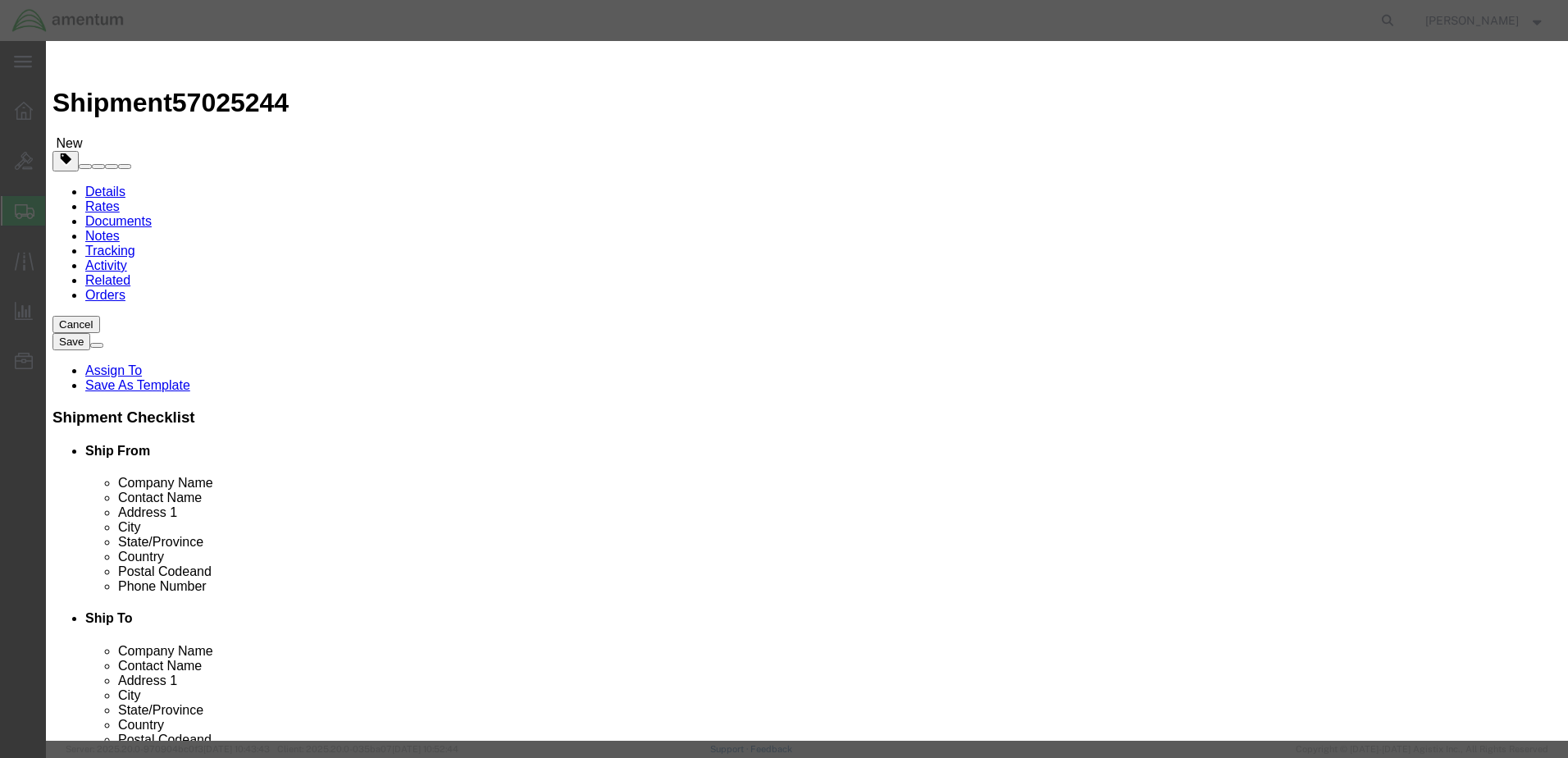
click select "Select 50 55 60 65 70 85 92.5 100 125 175 250 300 400"
select select "175"
click select "Select 50 55 60 65 70 85 92.5 100 125 175 250 300 400"
click input "text"
paste input "6118.04.03.2219.000.EJA.0000"
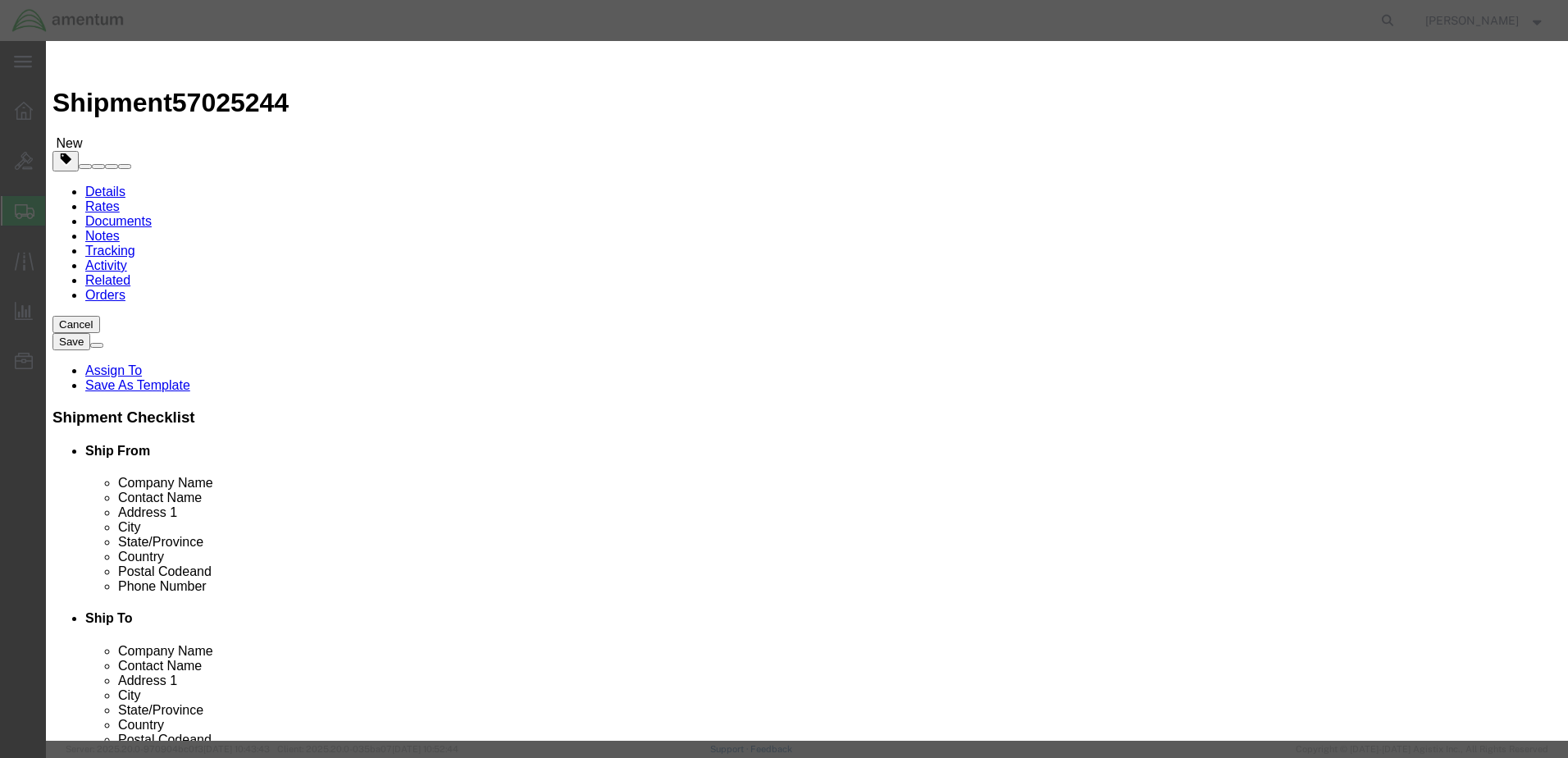
scroll to position [0, 47]
type input "6118.04.03.2219.000.EJA.0000"
click input "text"
paste input "6118.04.03.2219.000.EJA.0000"
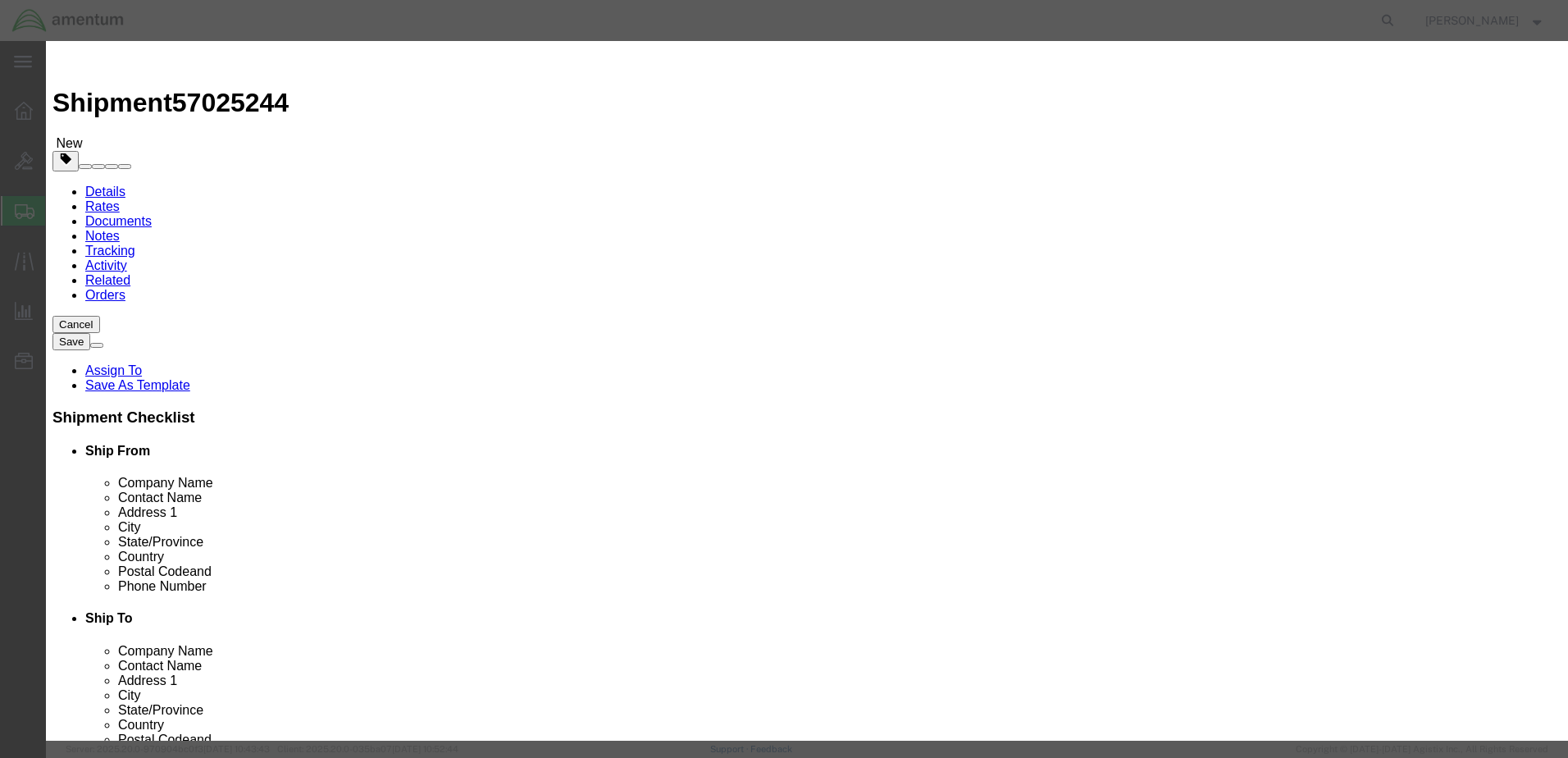
scroll to position [0, 47]
type input "6118.04.03.2219.000.EJA.0000"
click select "Select Account Type Activity ID Airline Appointment Number ASN Batch Number Bil…"
select select "GLCD"
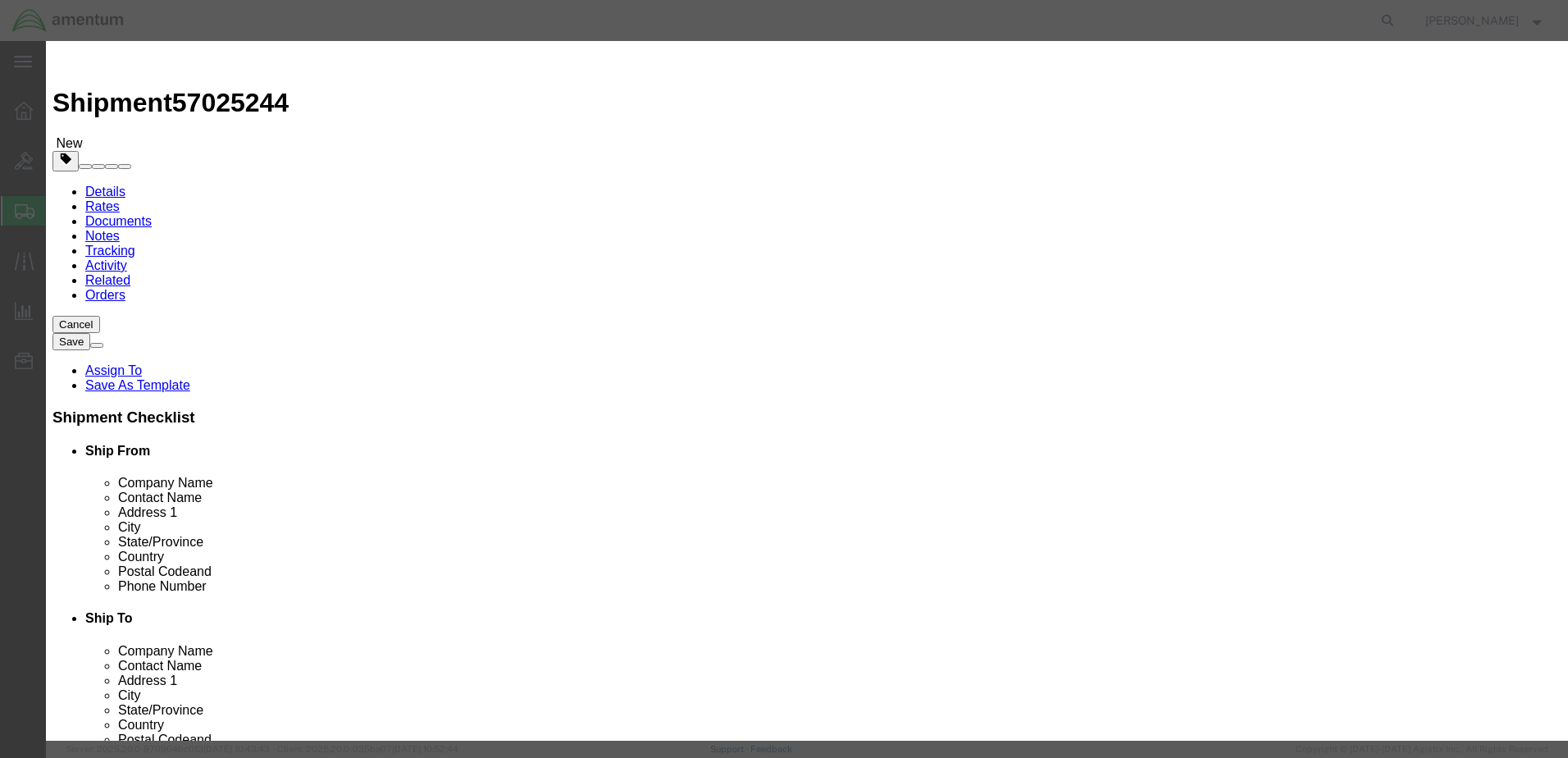
click select "Select Account Type Activity ID Airline Appointment Number ASN Batch Number Bil…"
select select "PROJNUM"
click select "Select Account Type Activity ID Airline Appointment Number ASN Batch Number Bil…"
click button "Save & Close"
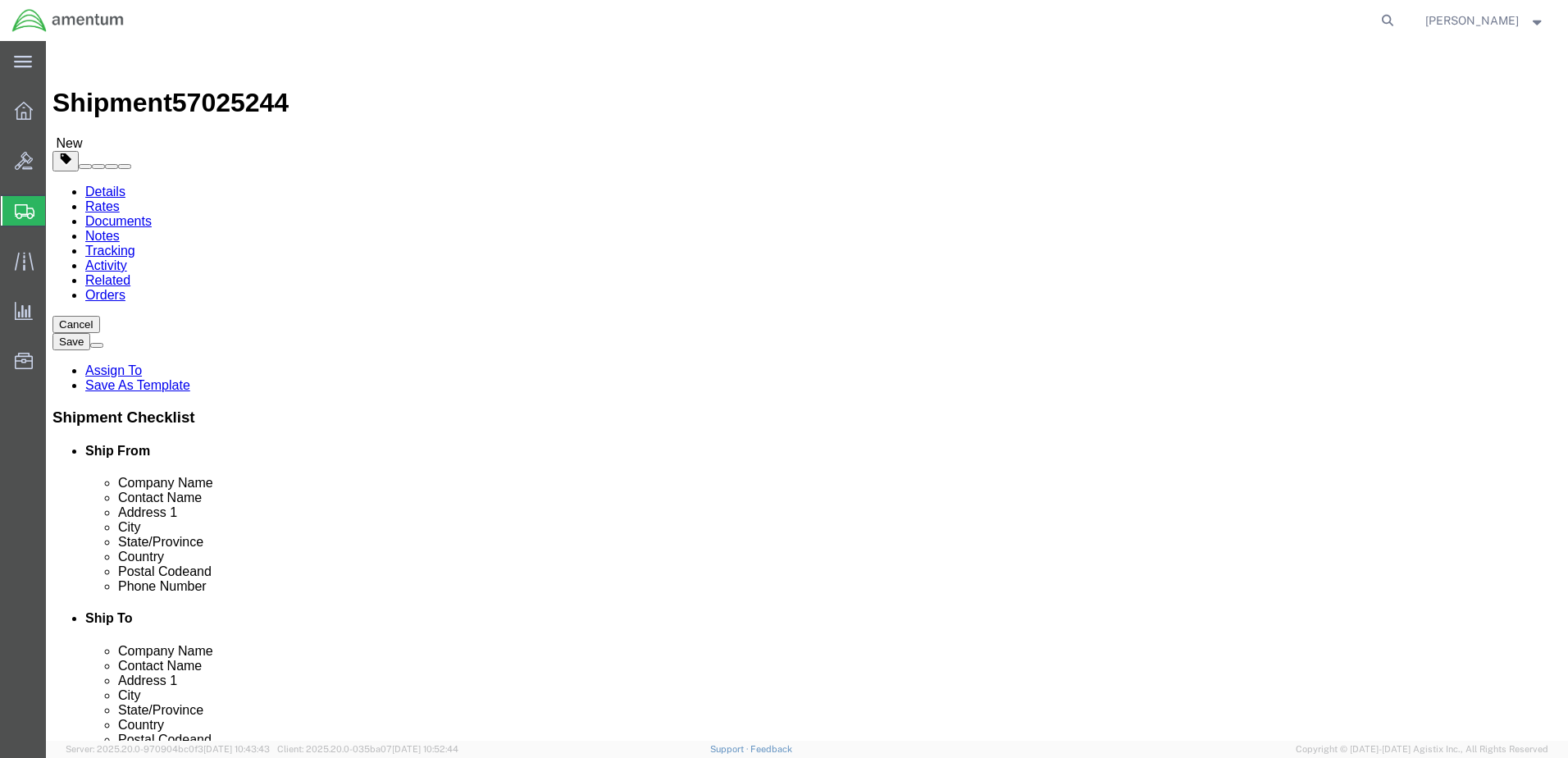
click button "Rate Shipment"
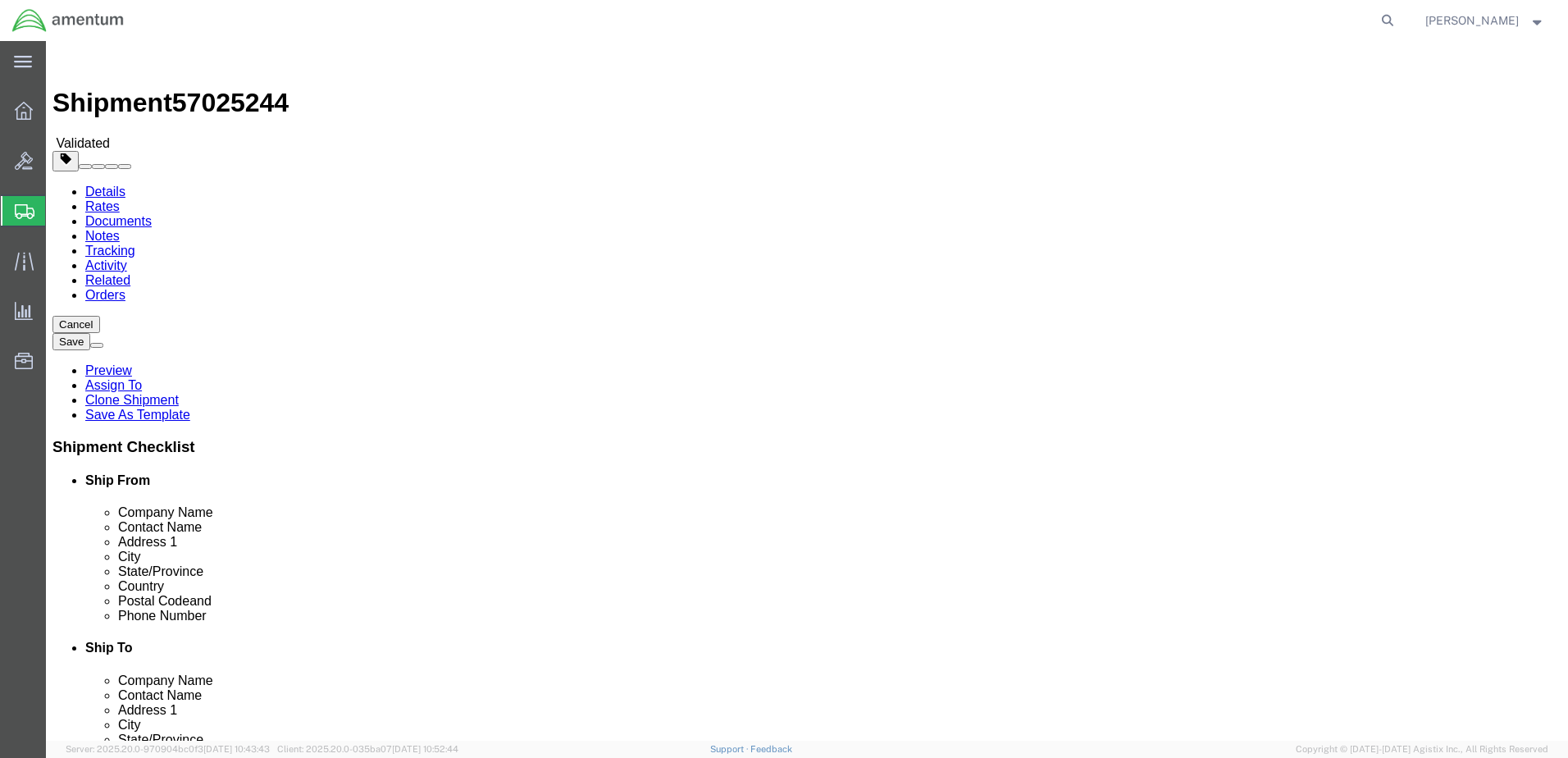
click at [110, 185] on link "Details" at bounding box center [105, 191] width 40 height 14
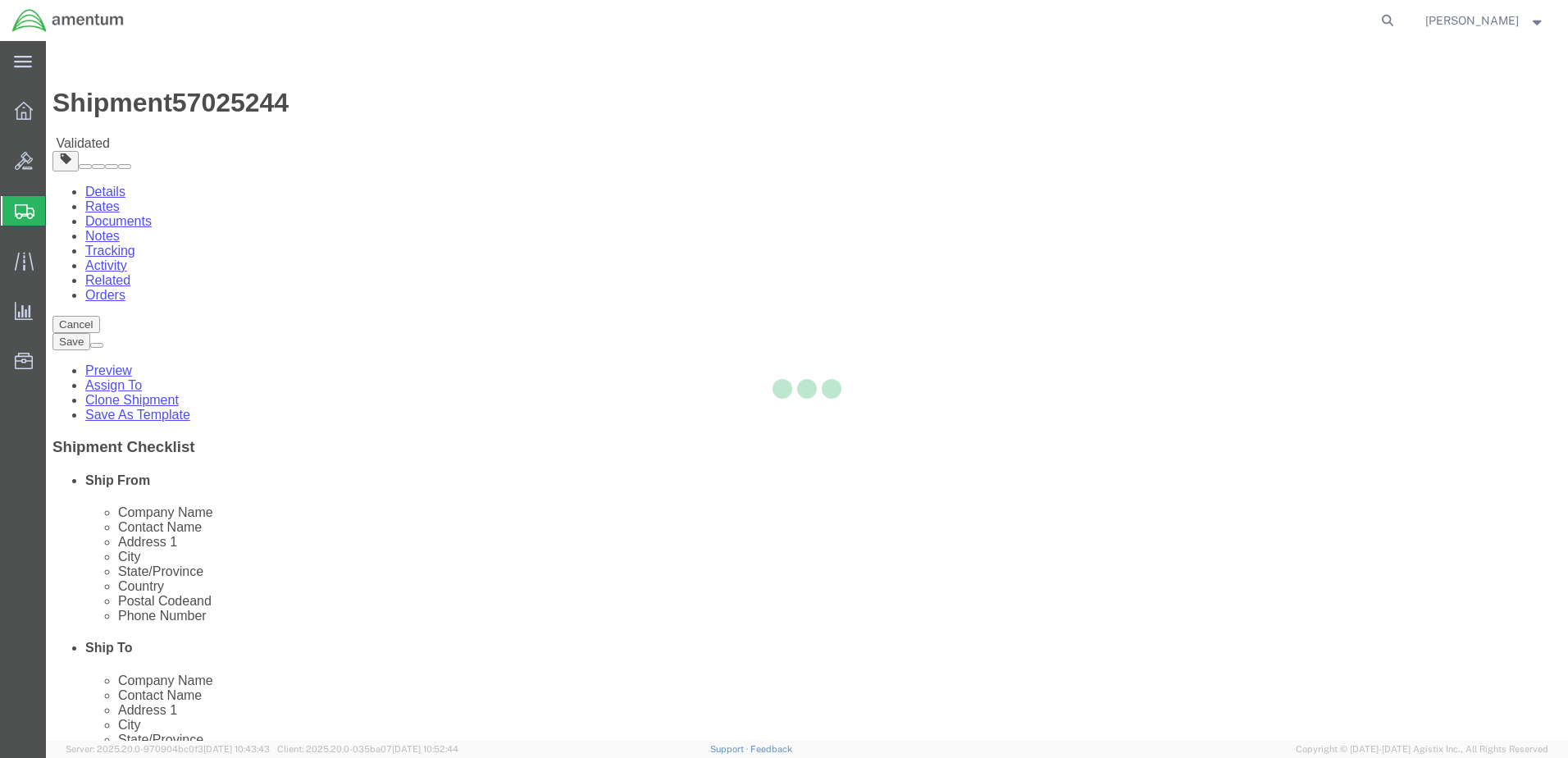
click at [1375, 705] on div at bounding box center [807, 391] width 1523 height 700
select select "49930"
select select "49932"
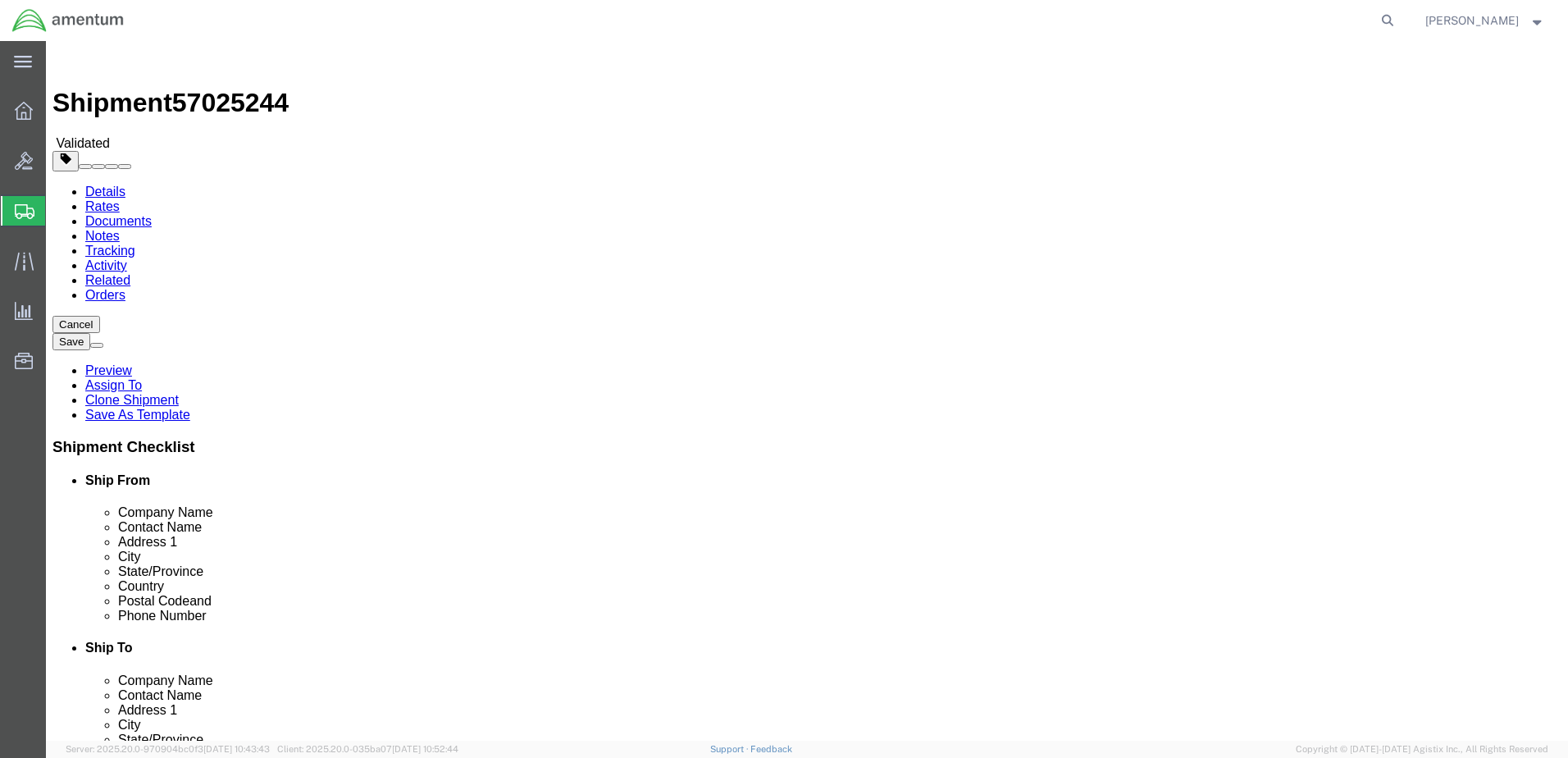
click button "Save"
click button "Rate Shipment"
click at [19, 302] on icon at bounding box center [23, 310] width 18 height 18
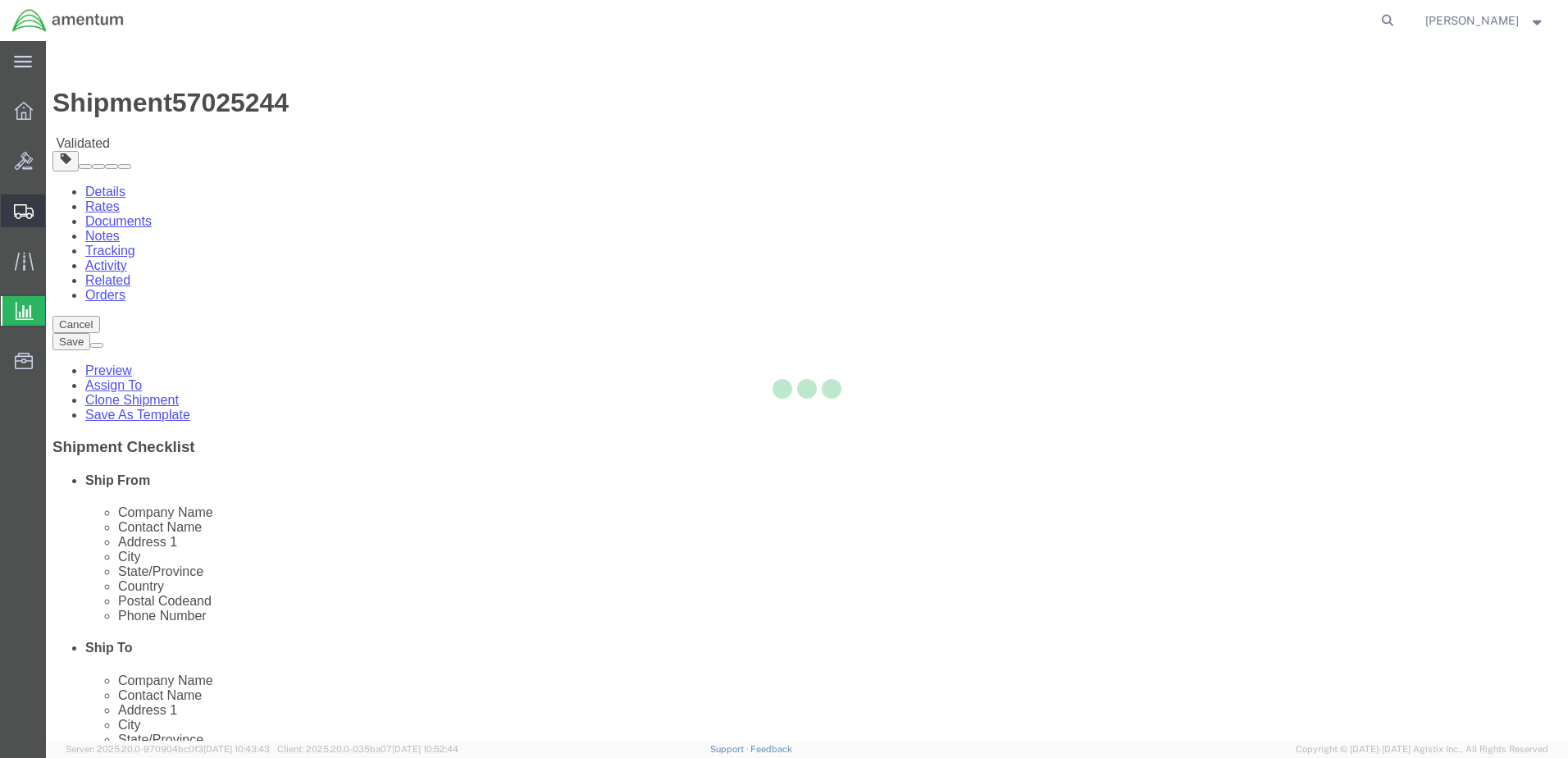
click at [23, 208] on icon at bounding box center [23, 212] width 19 height 15
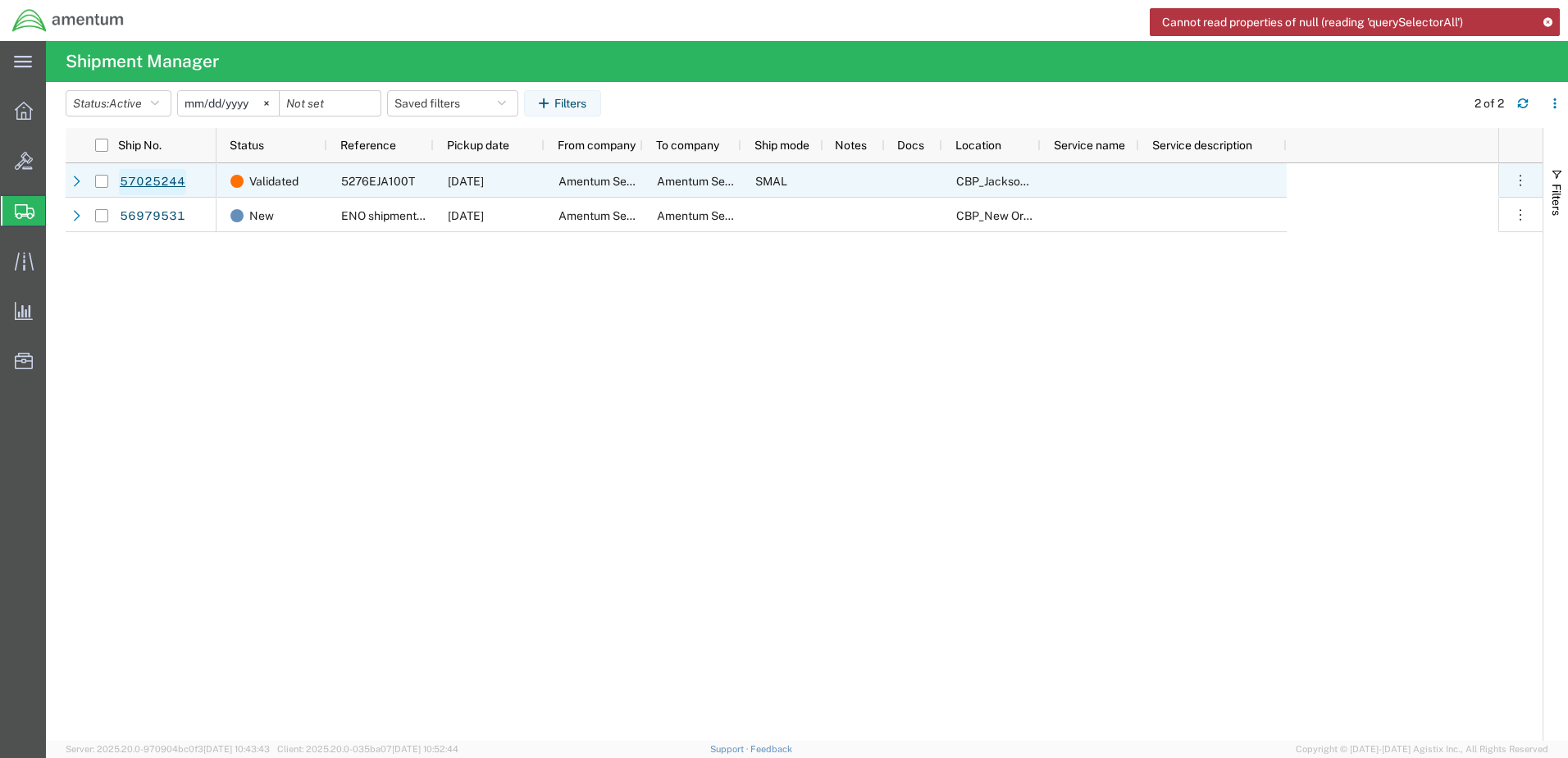
click at [146, 182] on link "57025244" at bounding box center [152, 182] width 67 height 26
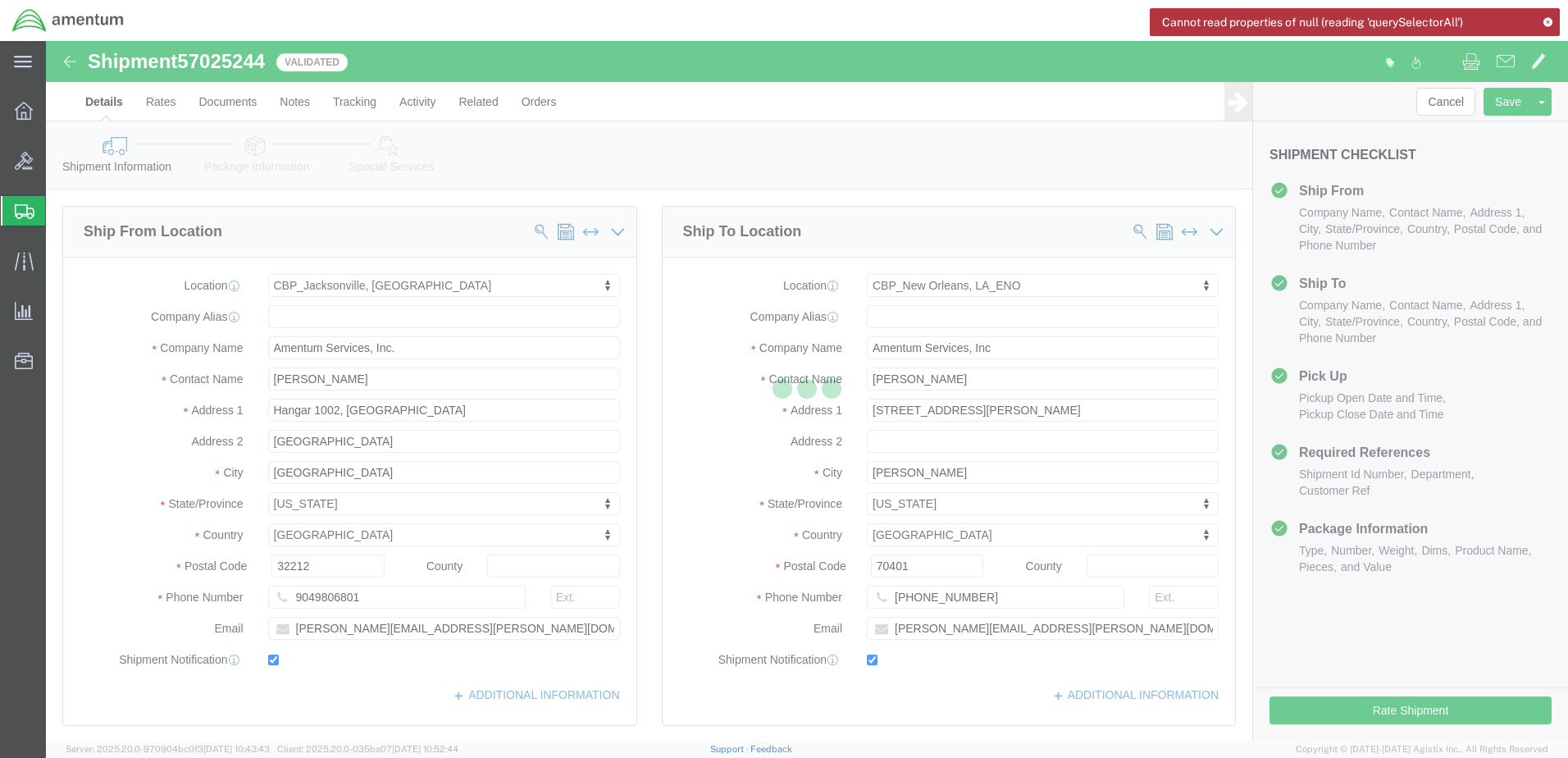
select select "49930"
select select "49932"
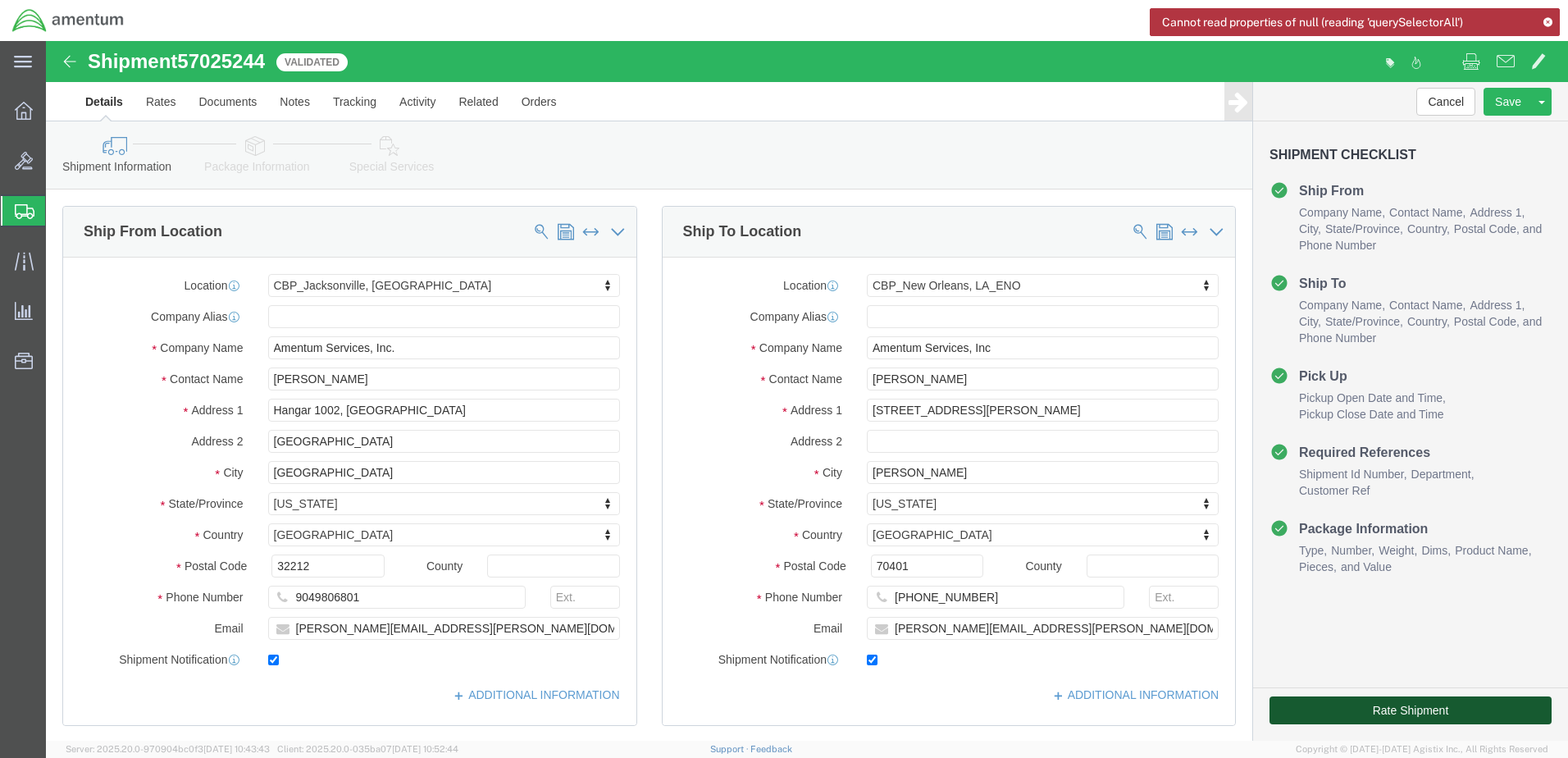
click button "Rate Shipment"
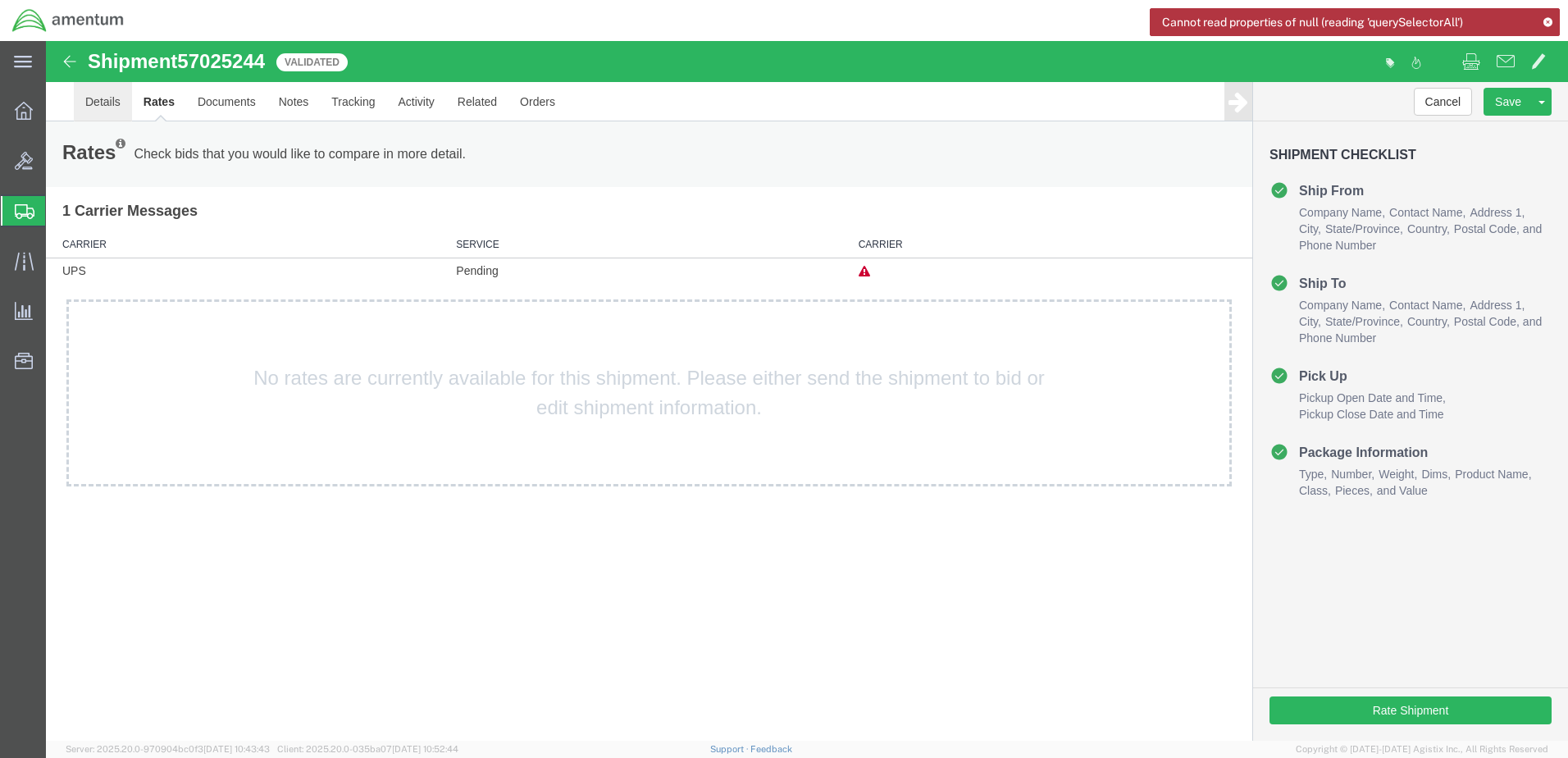
click at [114, 102] on link "Details" at bounding box center [103, 101] width 58 height 39
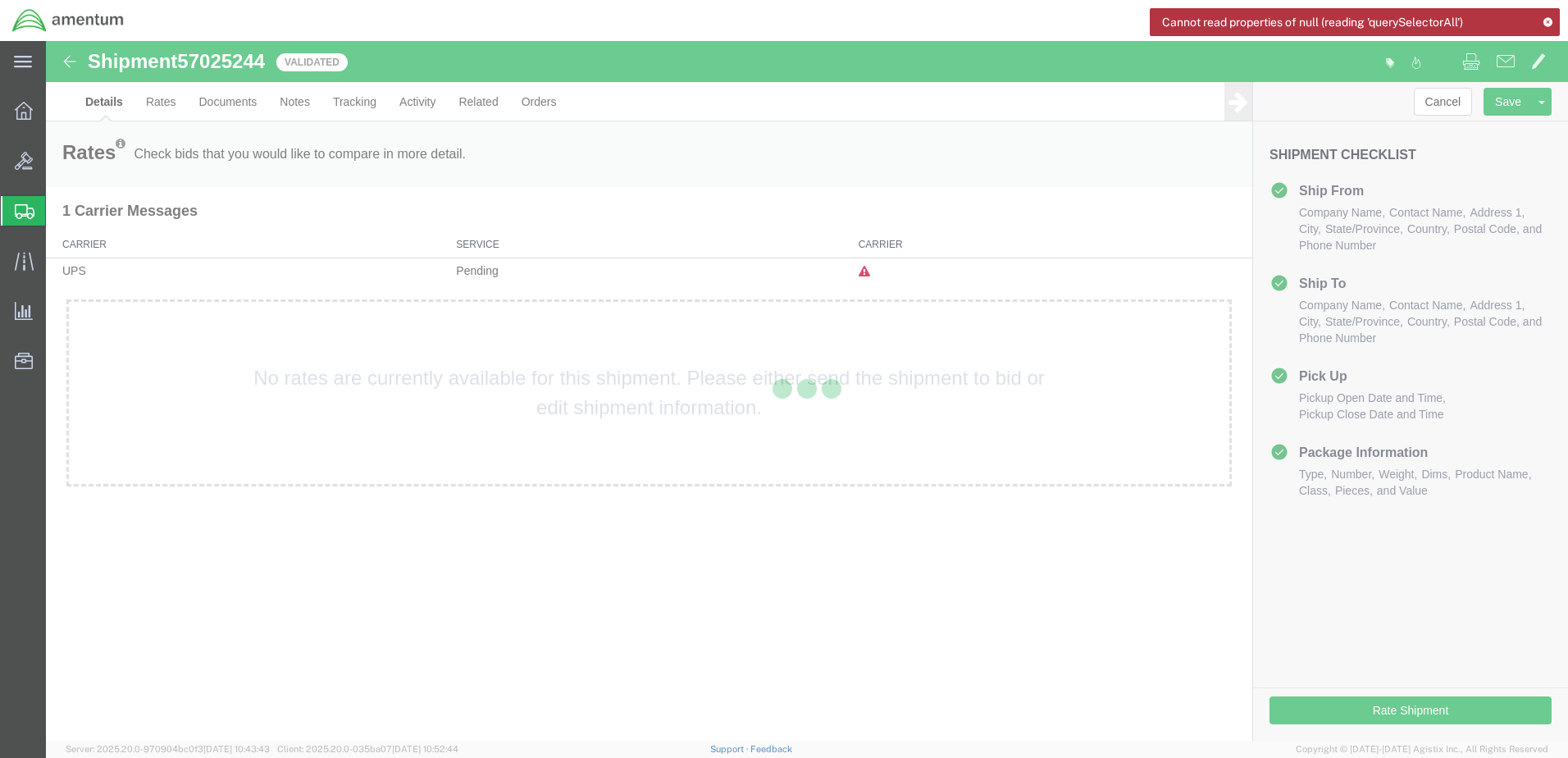
select select "49930"
select select "49932"
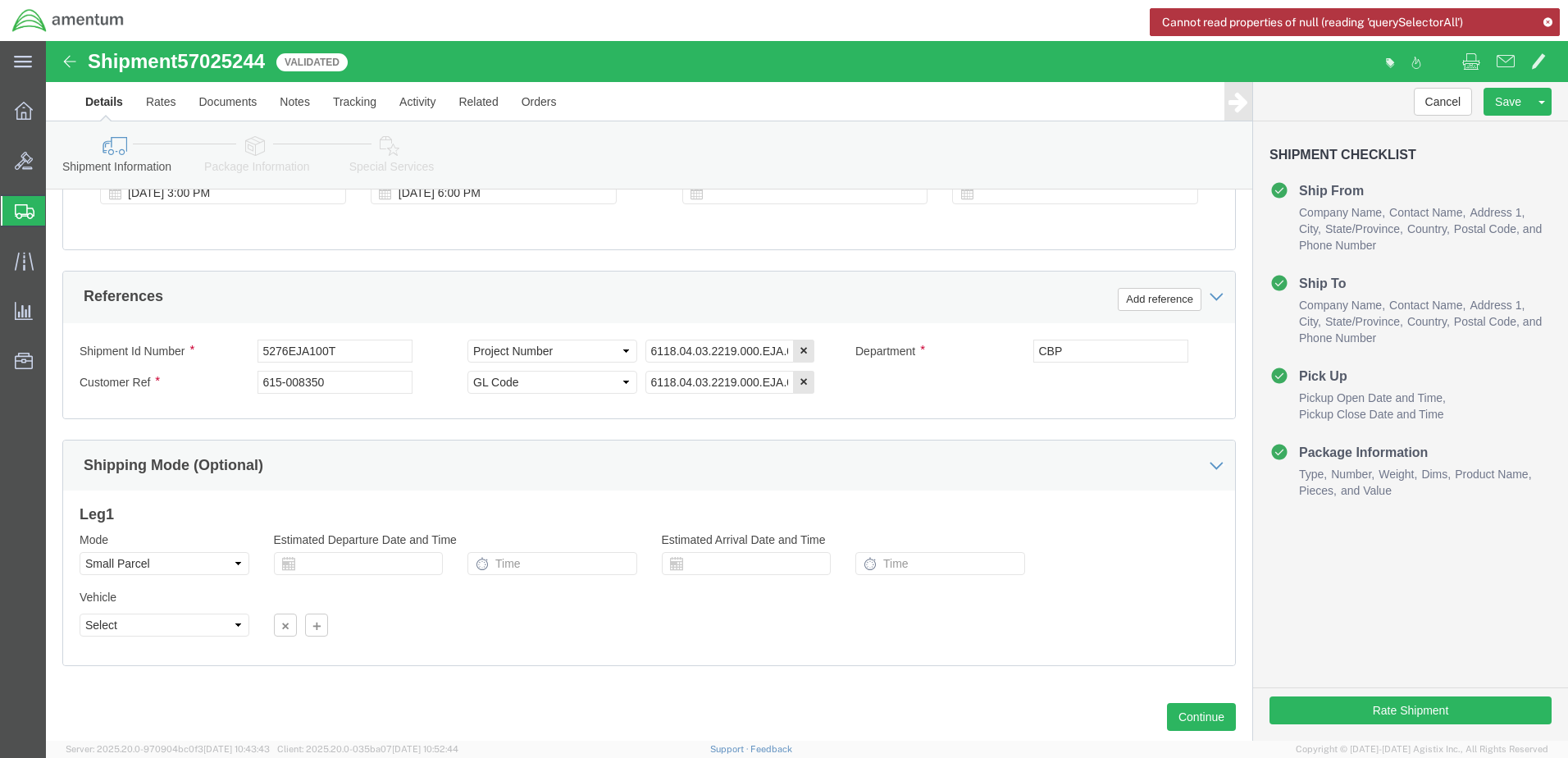
scroll to position [740, 0]
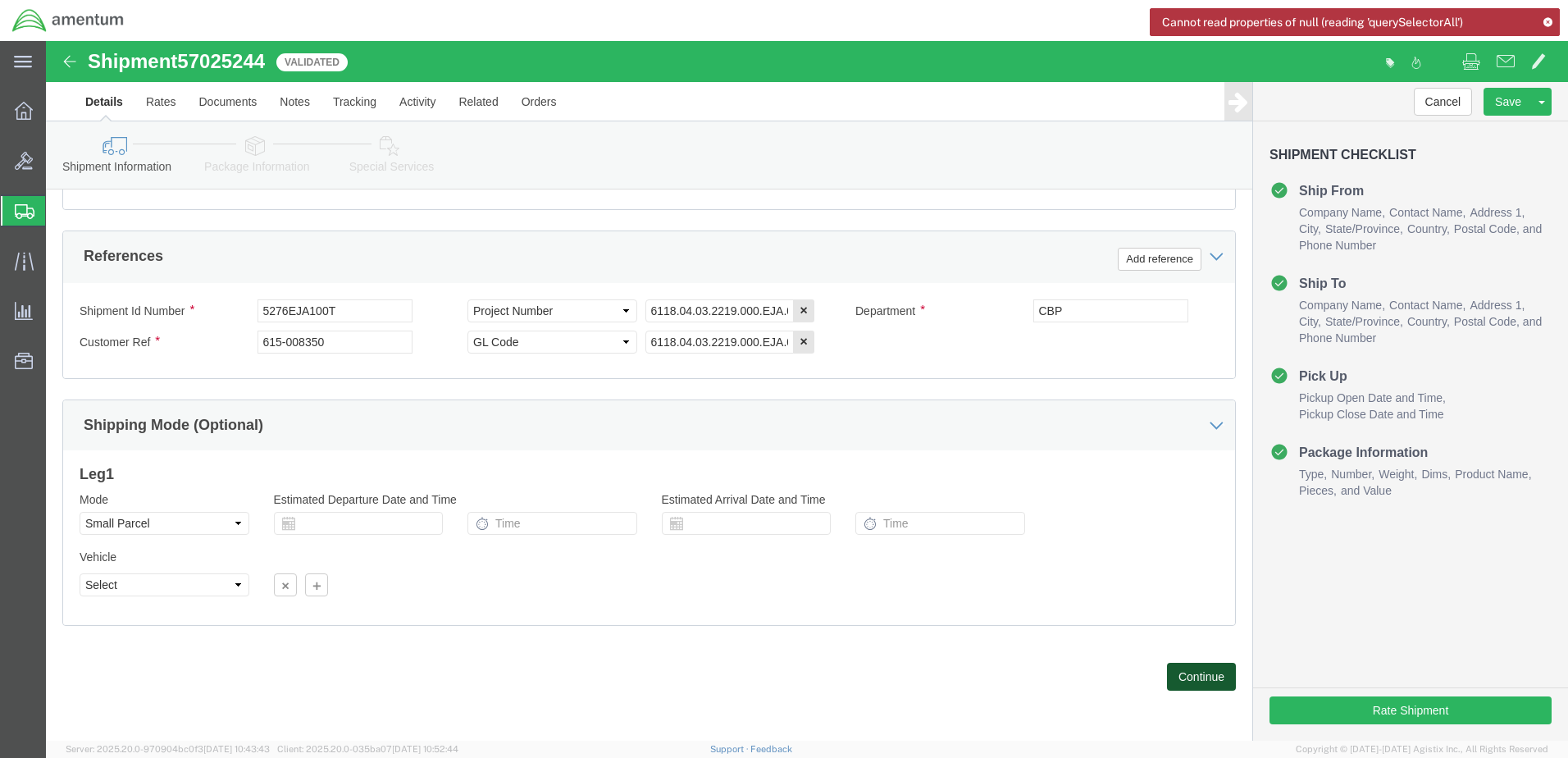
click button "Continue"
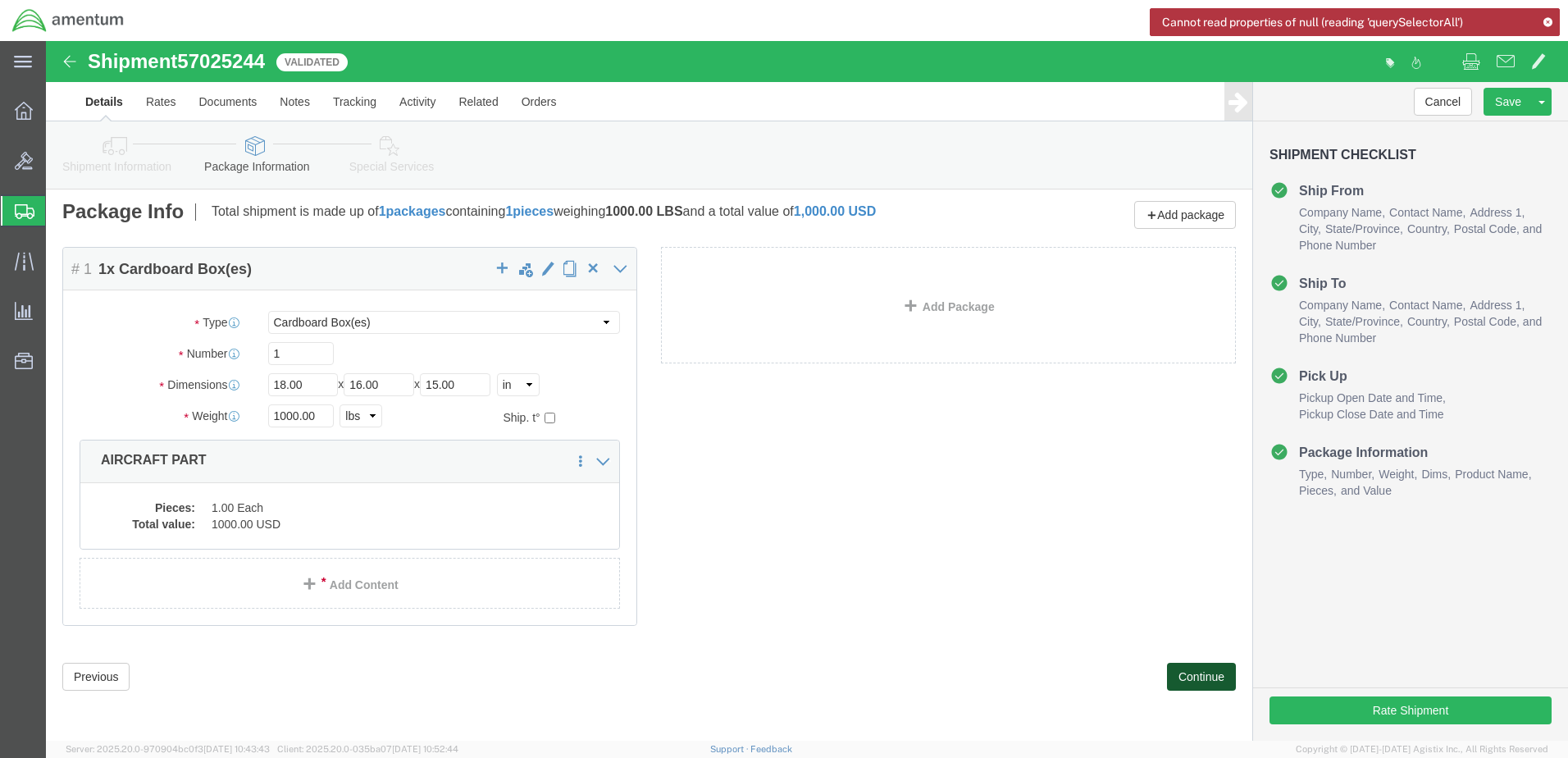
scroll to position [0, 0]
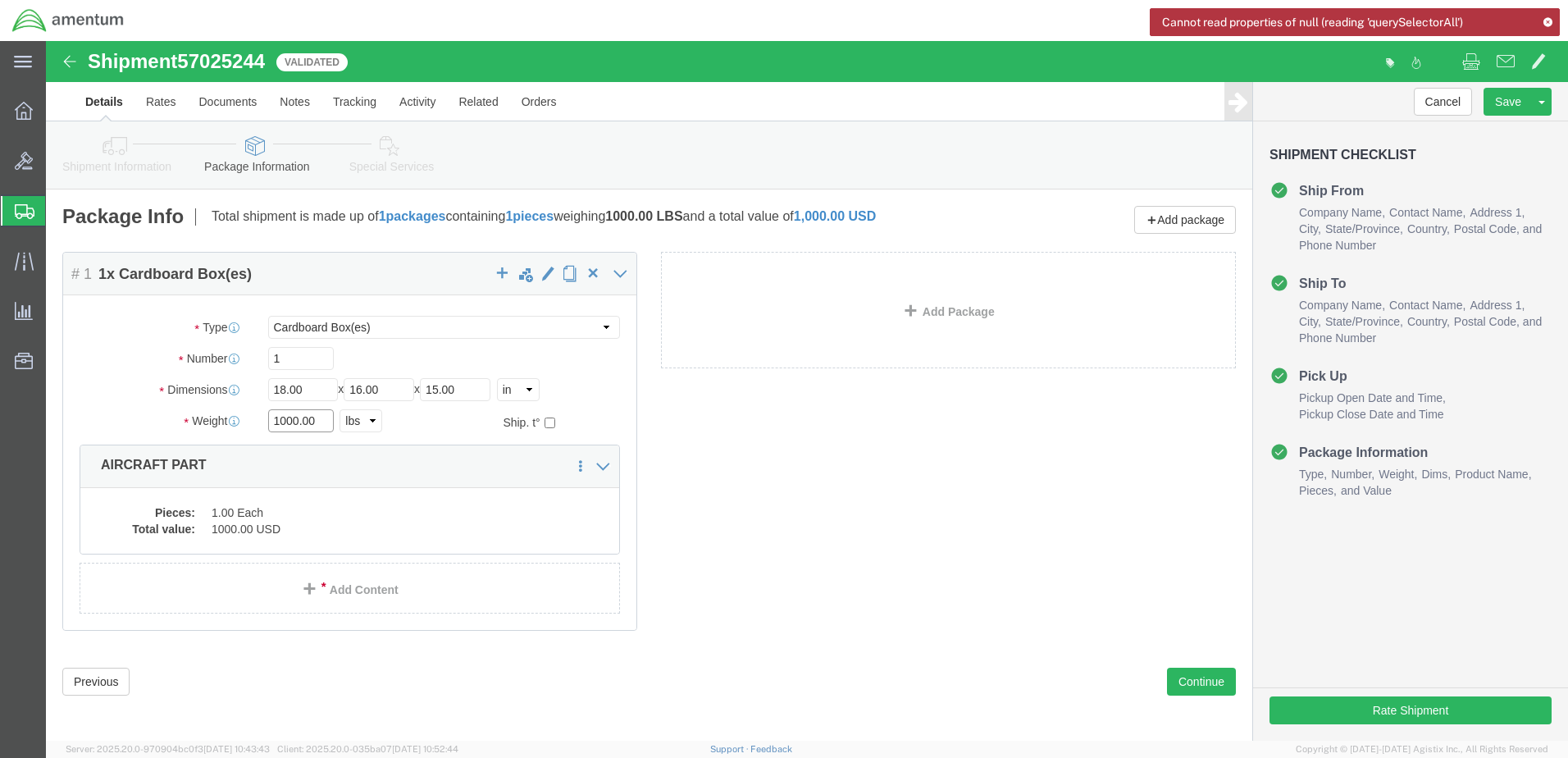
click input "1000.00"
type input "17.00"
click button "Continue"
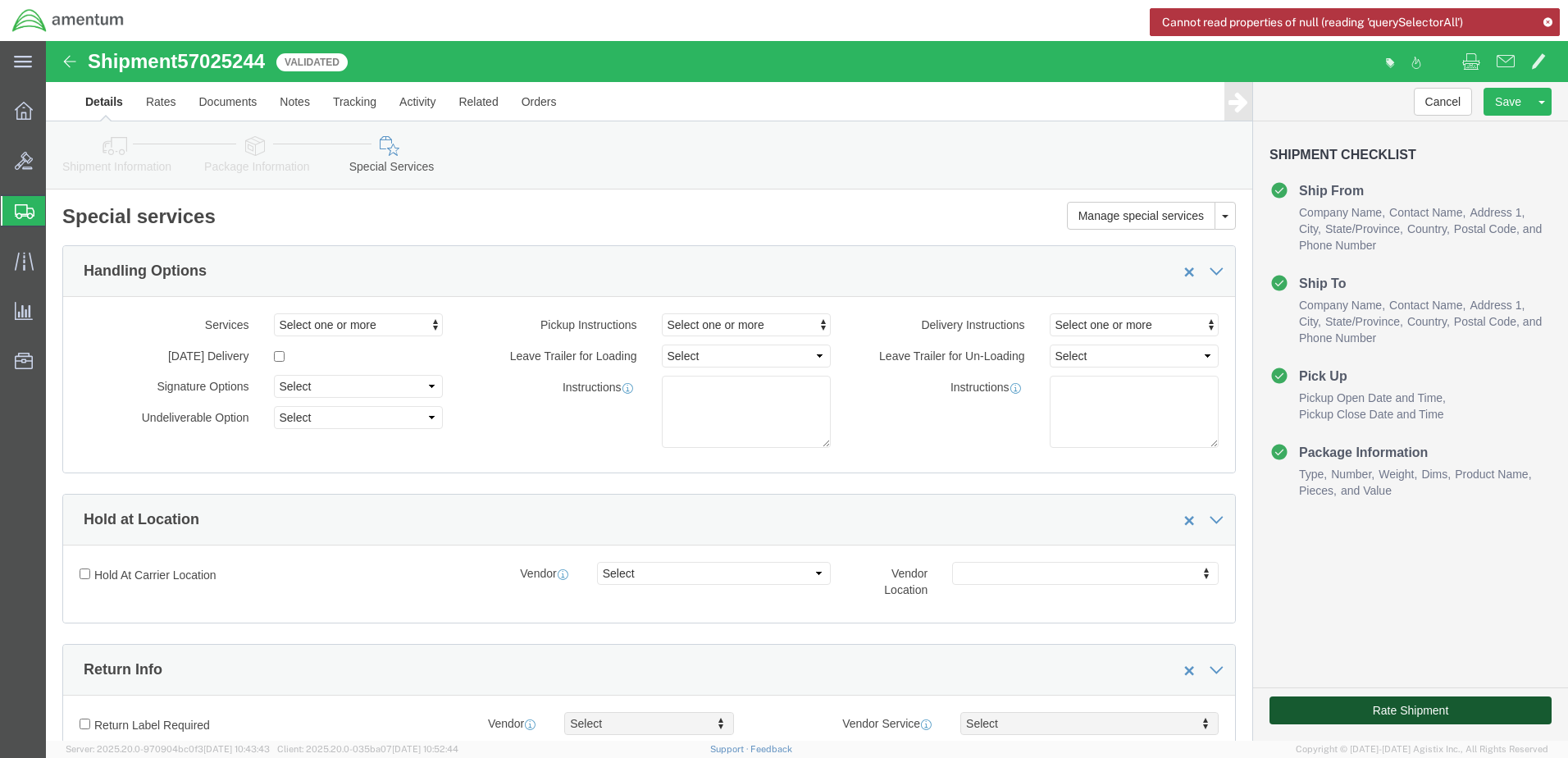
click button "Rate Shipment"
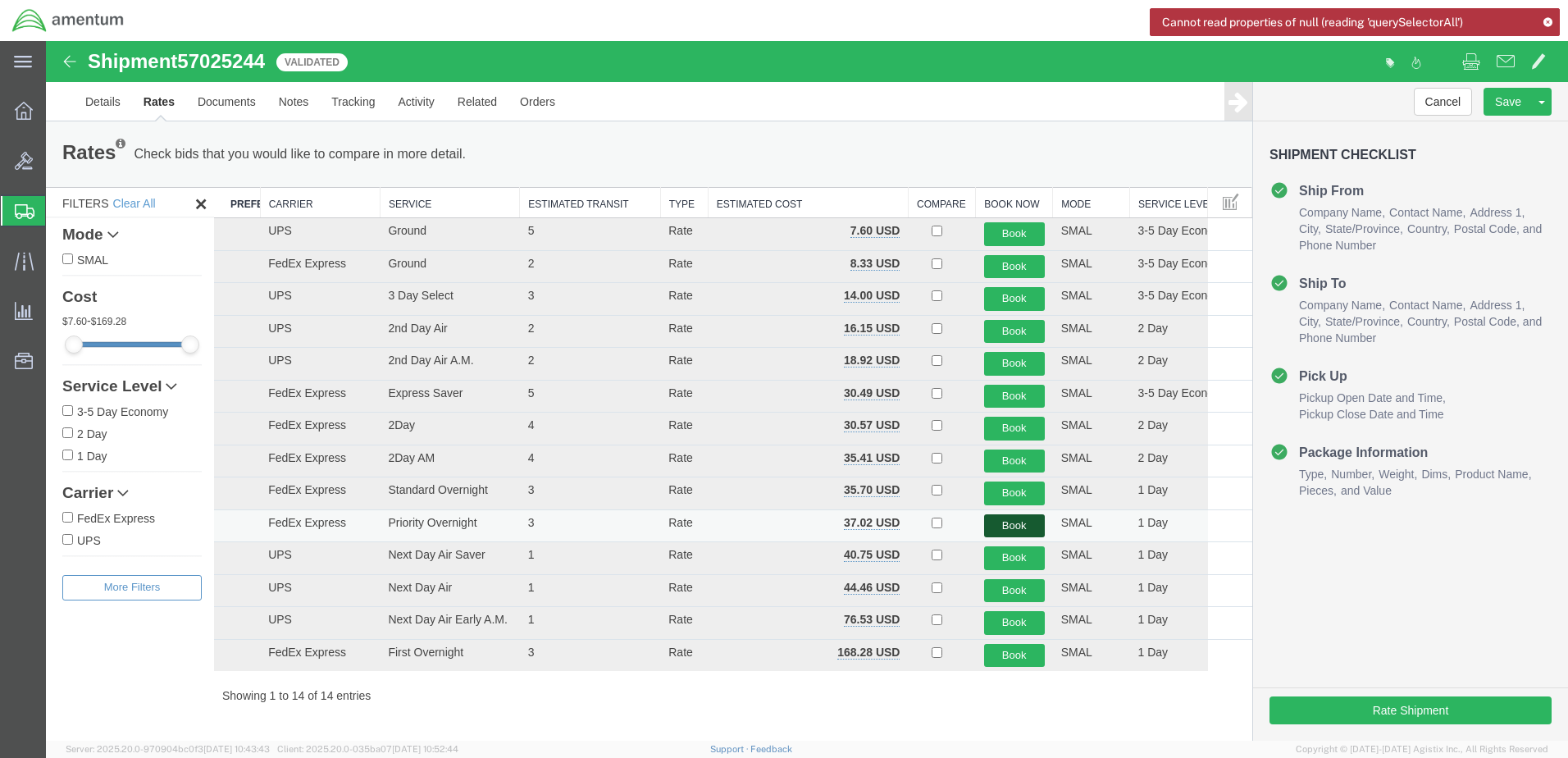
click at [1004, 532] on button "Book" at bounding box center [1014, 527] width 60 height 24
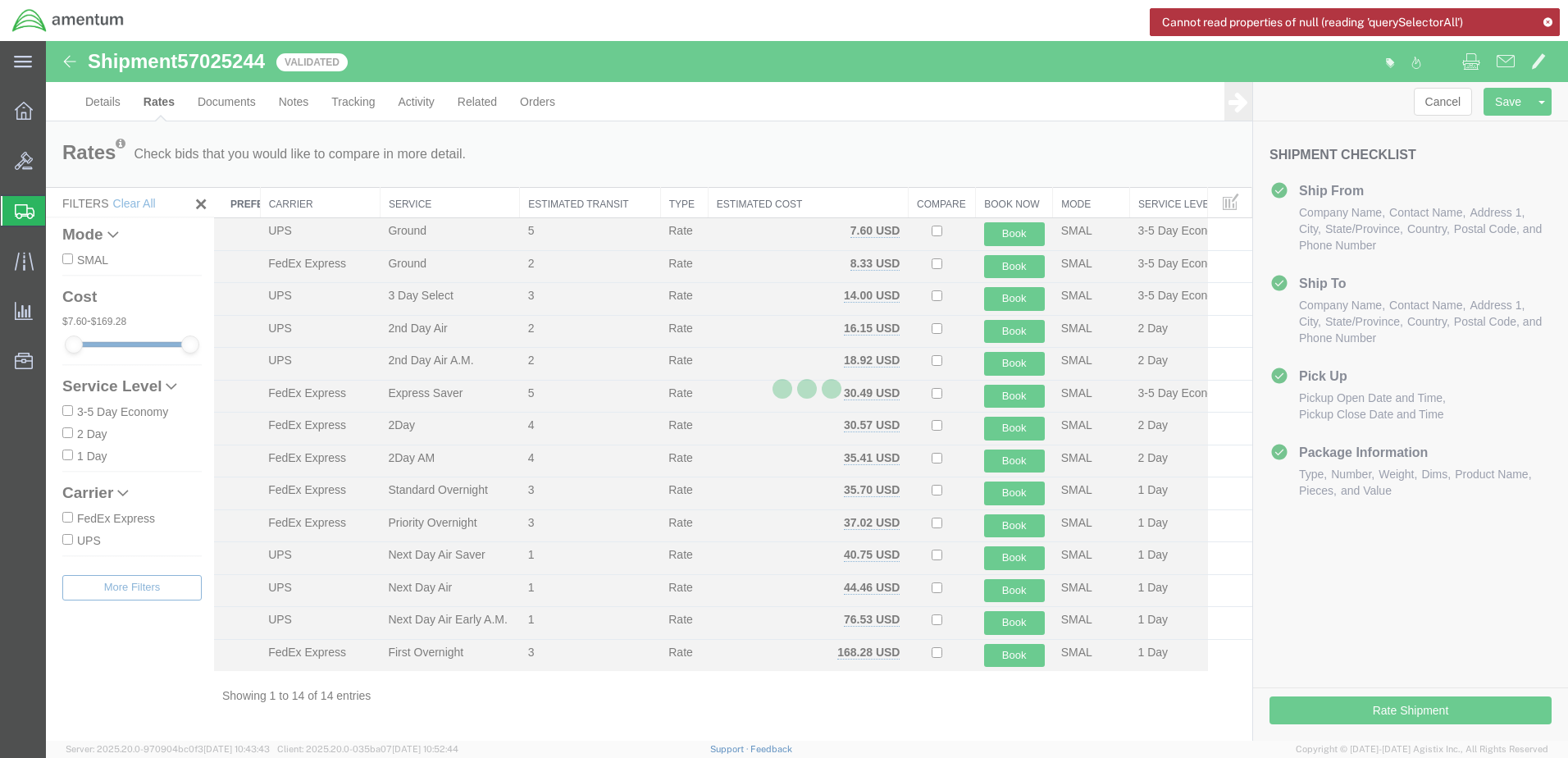
click at [1547, 19] on icon at bounding box center [1548, 22] width 11 height 9
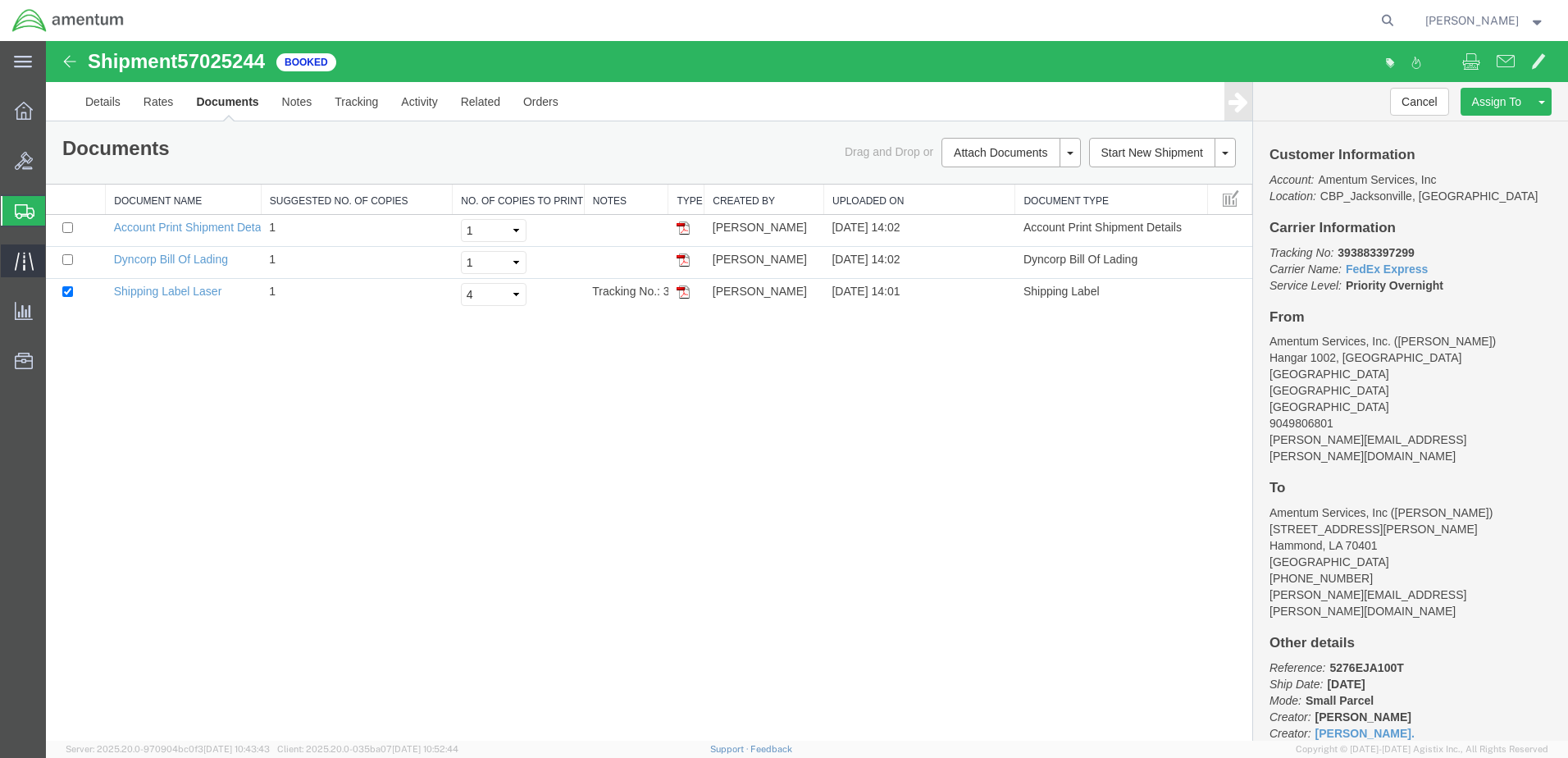
click at [57, 257] on span "Traffic" at bounding box center [51, 260] width 11 height 33
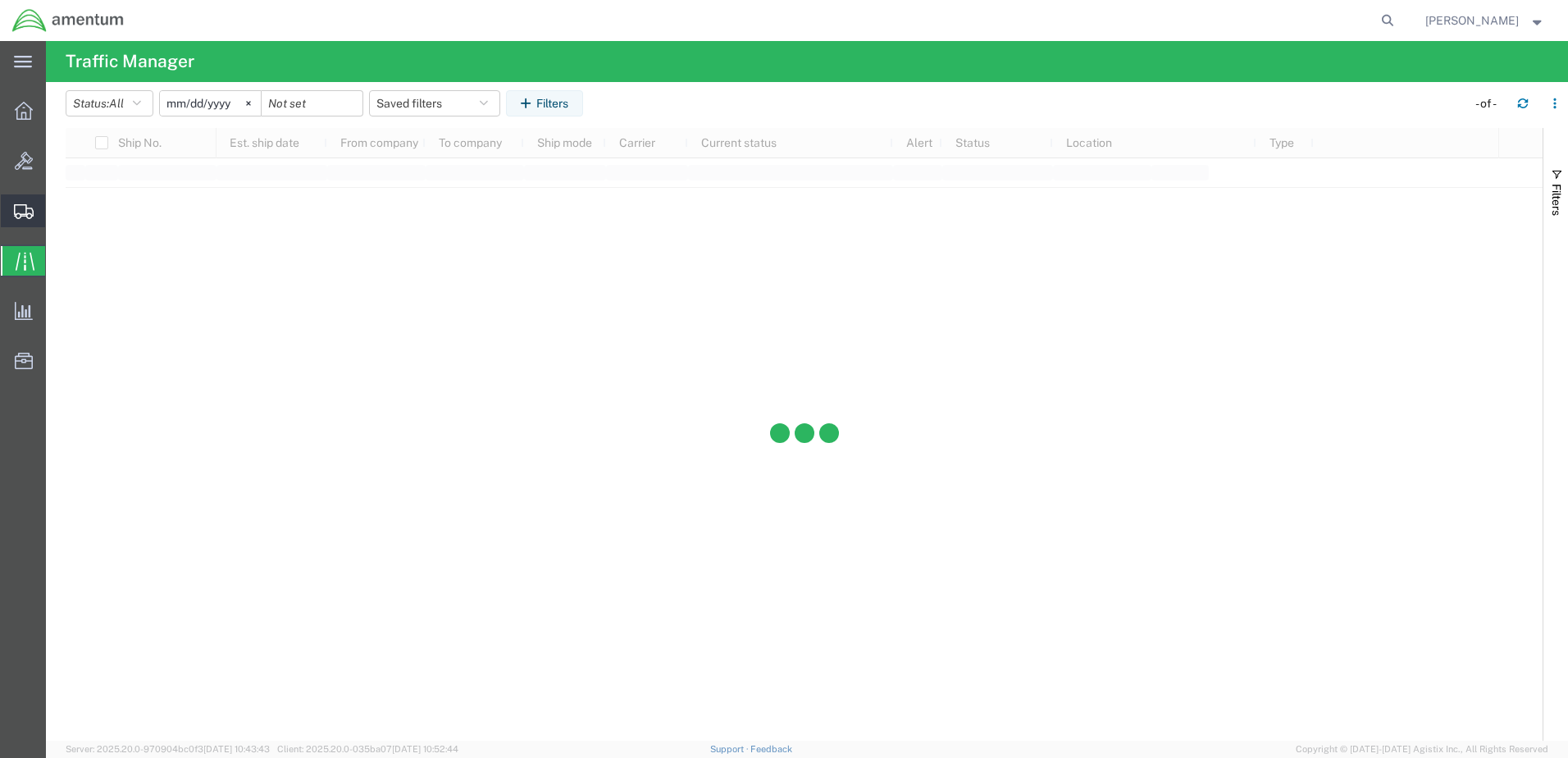
click at [57, 210] on span "Shipments" at bounding box center [51, 210] width 11 height 33
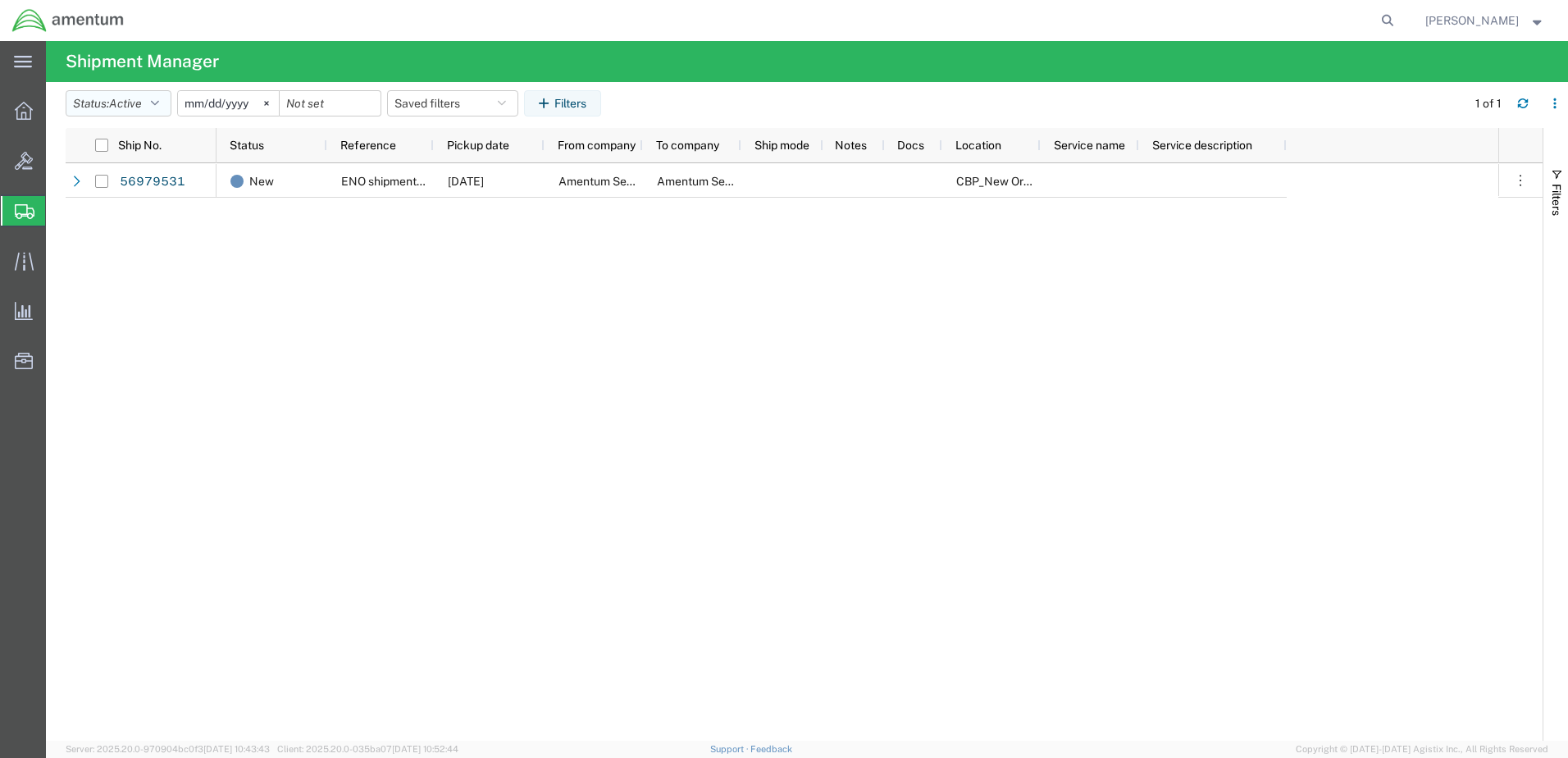
click at [157, 102] on icon "button" at bounding box center [155, 103] width 8 height 11
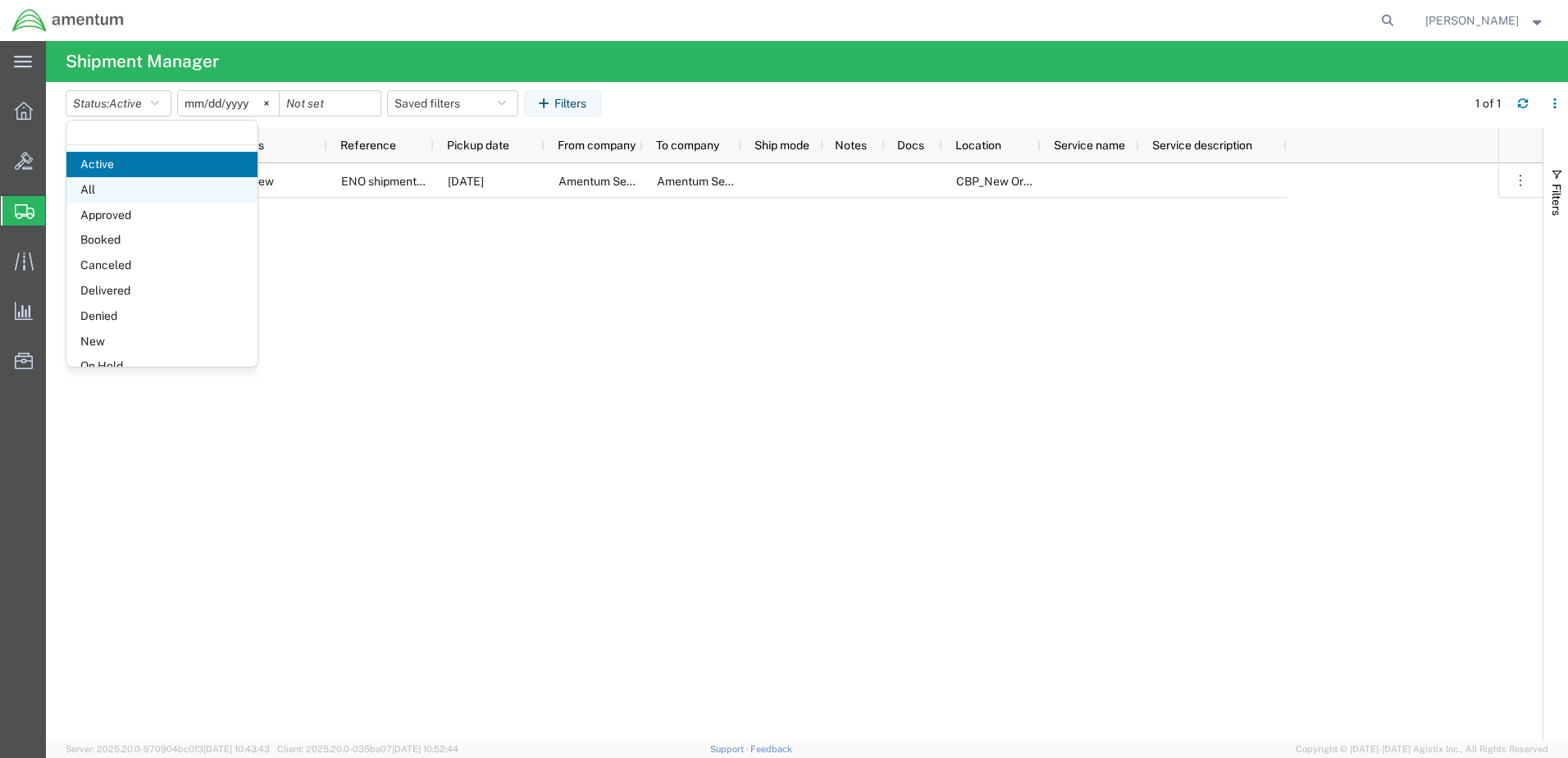
click at [97, 196] on span "All" at bounding box center [162, 190] width 191 height 25
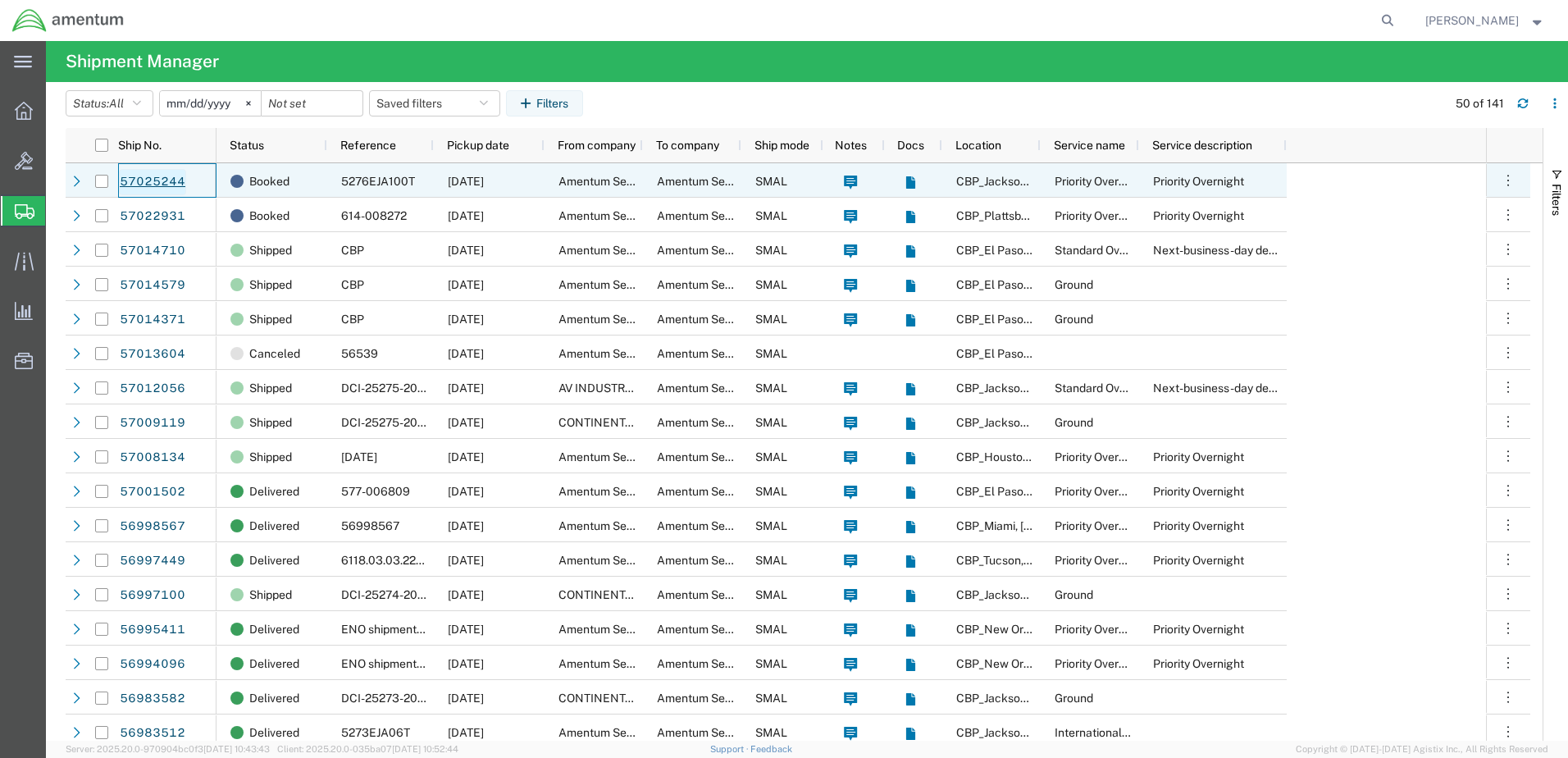
click at [144, 187] on link "57025244" at bounding box center [152, 182] width 67 height 26
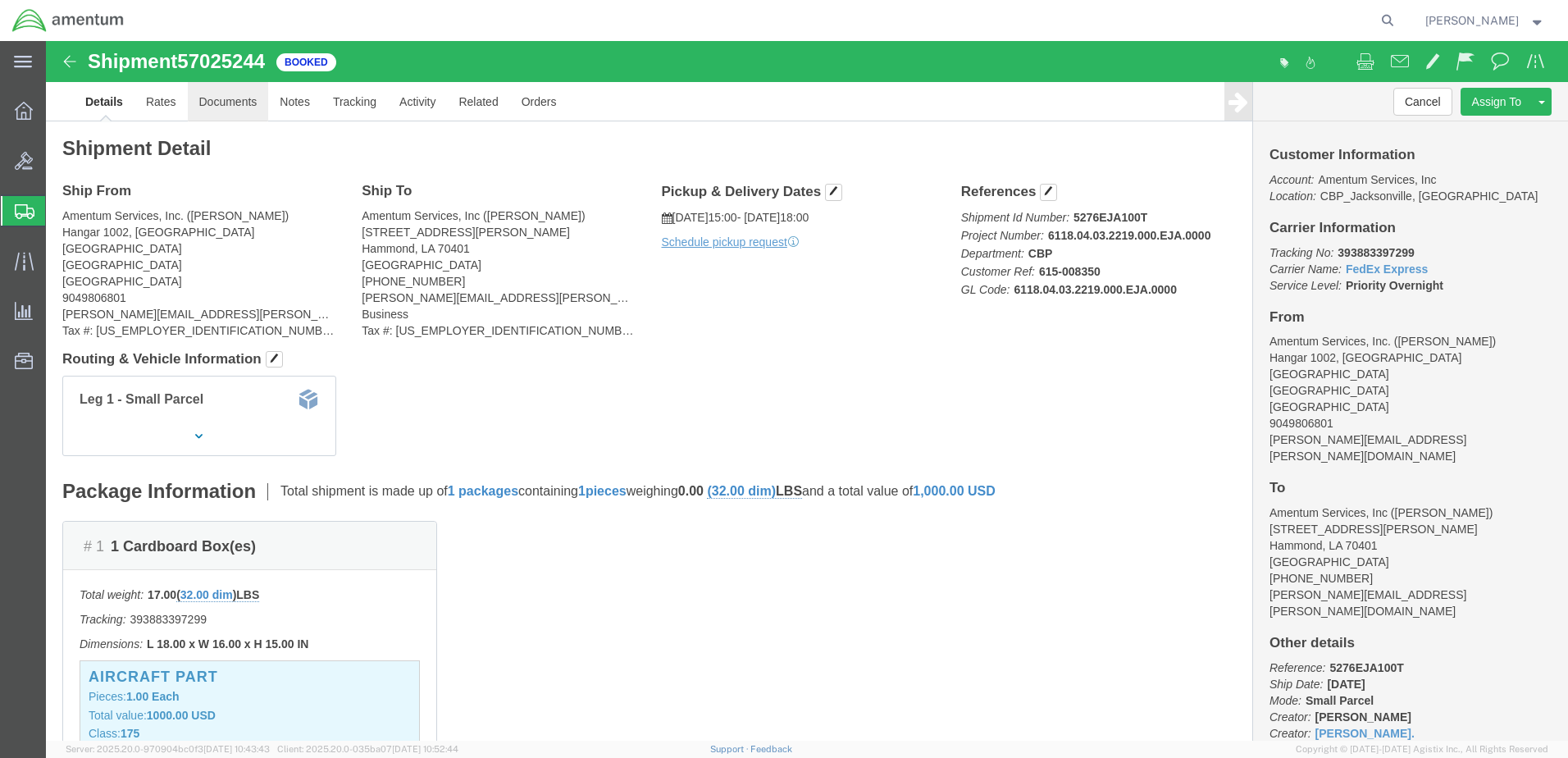
click link "Documents"
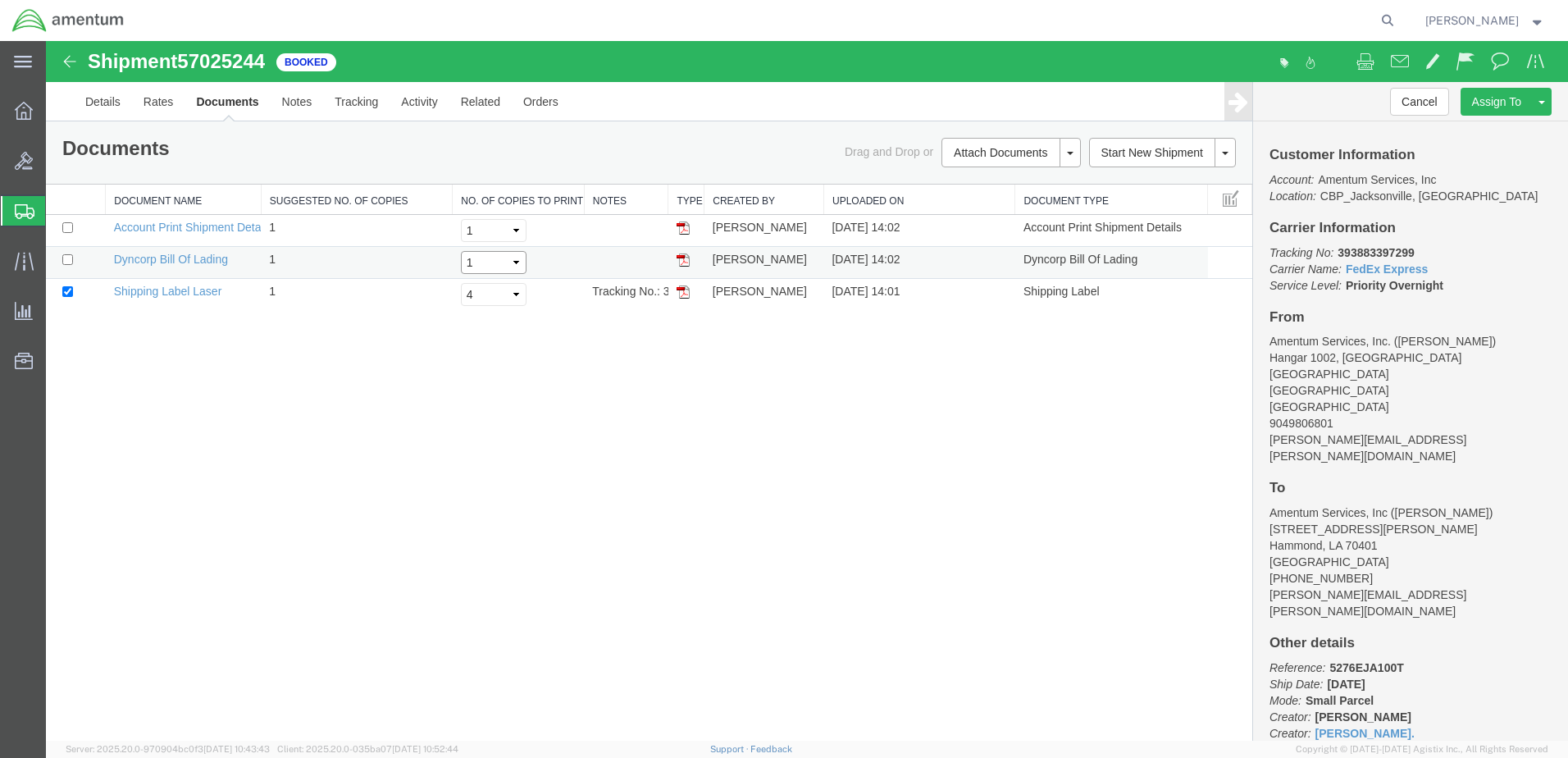
click at [515, 263] on select "Select 1 2 3 4 5" at bounding box center [494, 262] width 66 height 23
select select "2"
click at [461, 251] on select "Select 1 2 3 4 5" at bounding box center [494, 262] width 66 height 23
click at [511, 293] on select "Select 1 2 3 4 5" at bounding box center [494, 294] width 66 height 23
select select "2"
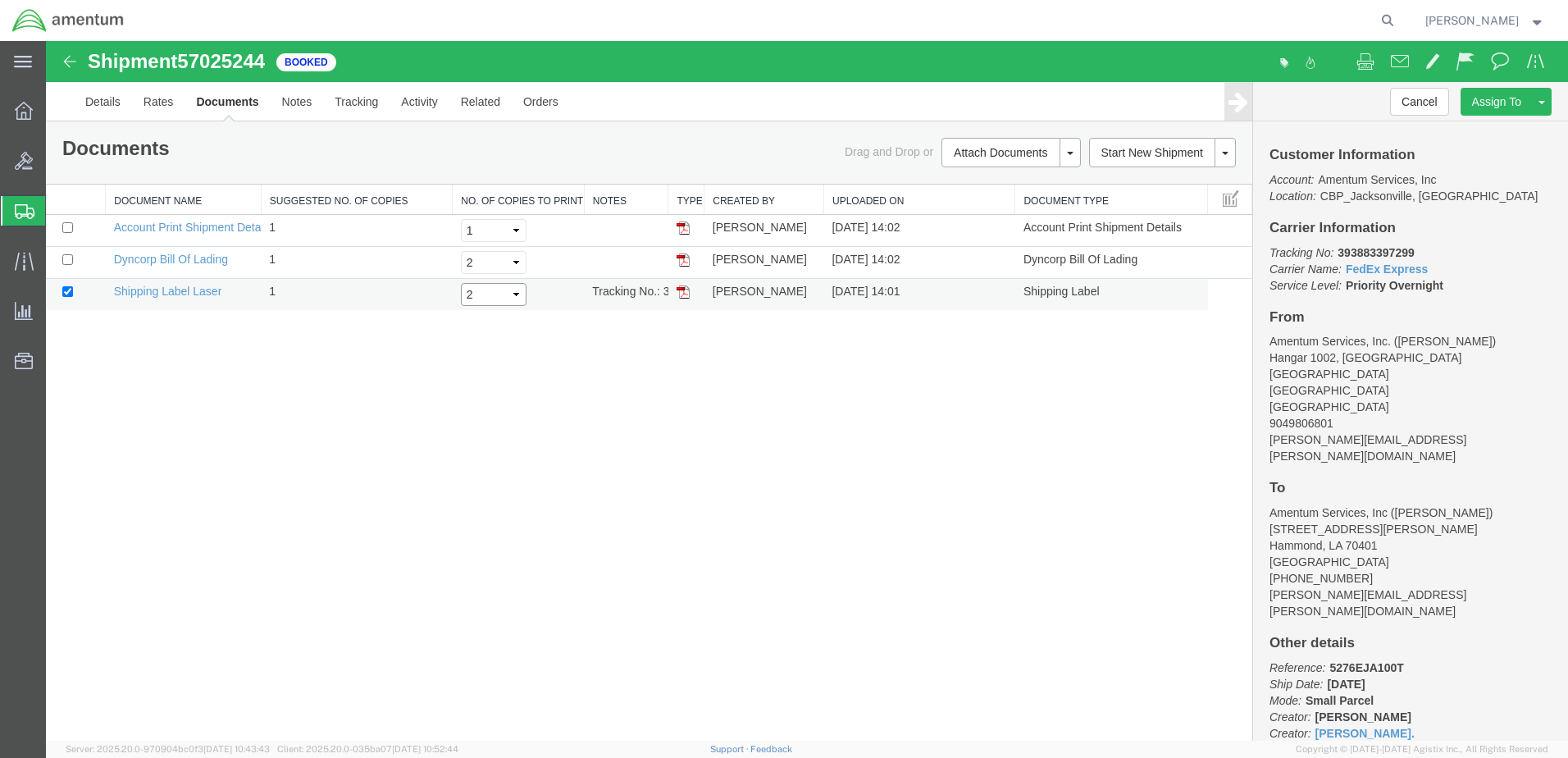
click at [461, 283] on select "Select 1 2 3 4 5" at bounding box center [494, 294] width 66 height 23
click at [70, 257] on input "checkbox" at bounding box center [67, 259] width 10 height 10
checkbox input "true"
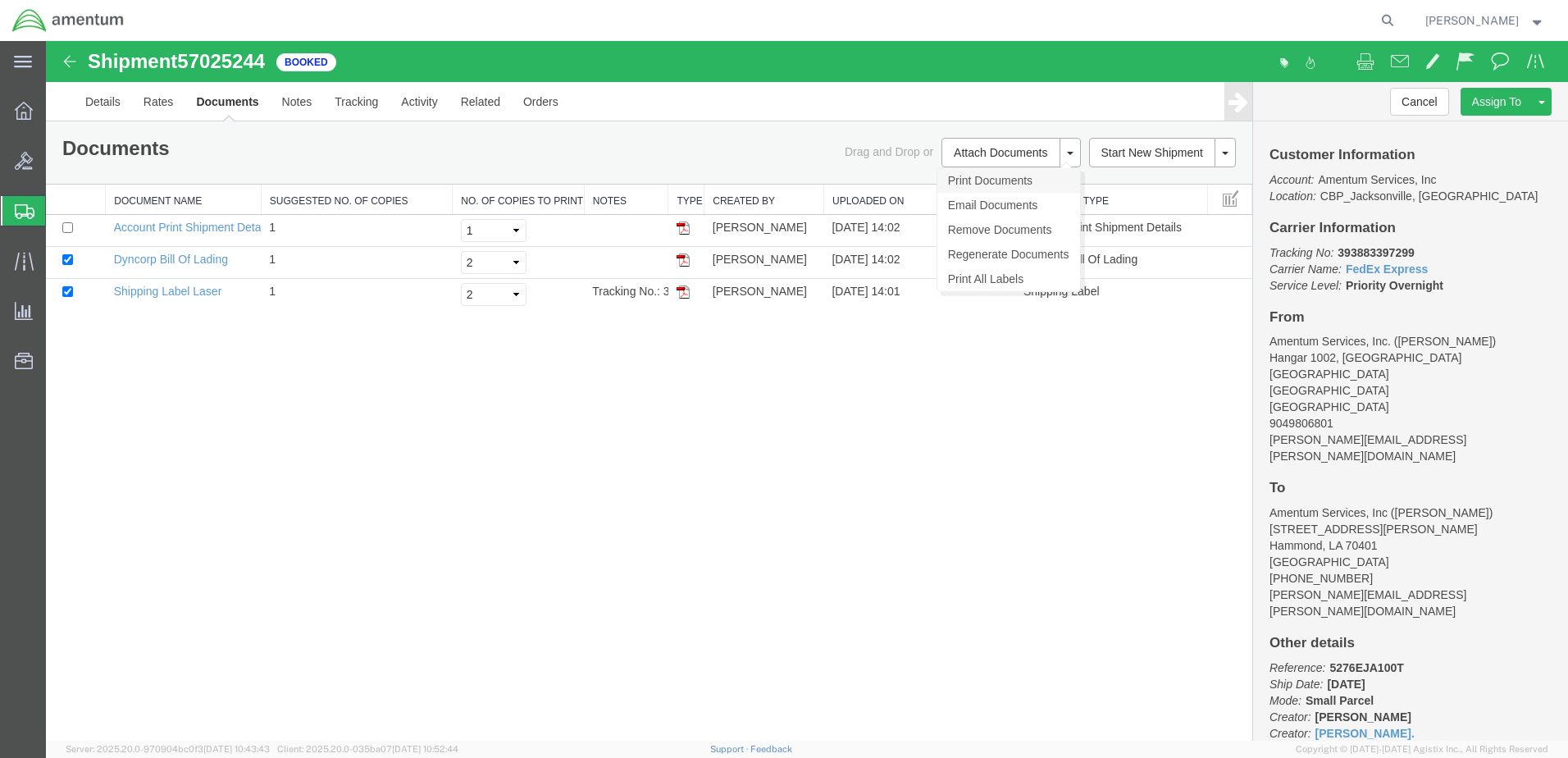
click at [983, 186] on link "Print Documents" at bounding box center [1009, 180] width 143 height 25
